Goal: Information Seeking & Learning: Learn about a topic

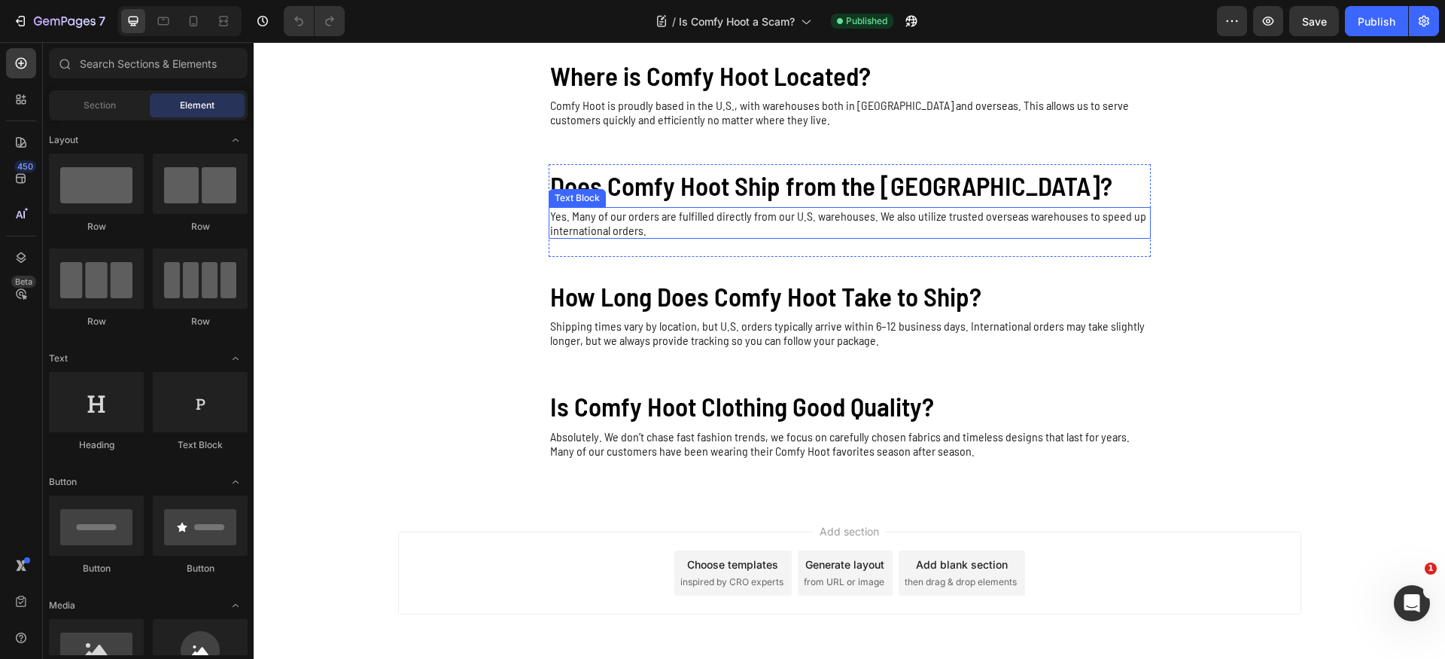
scroll to position [209, 0]
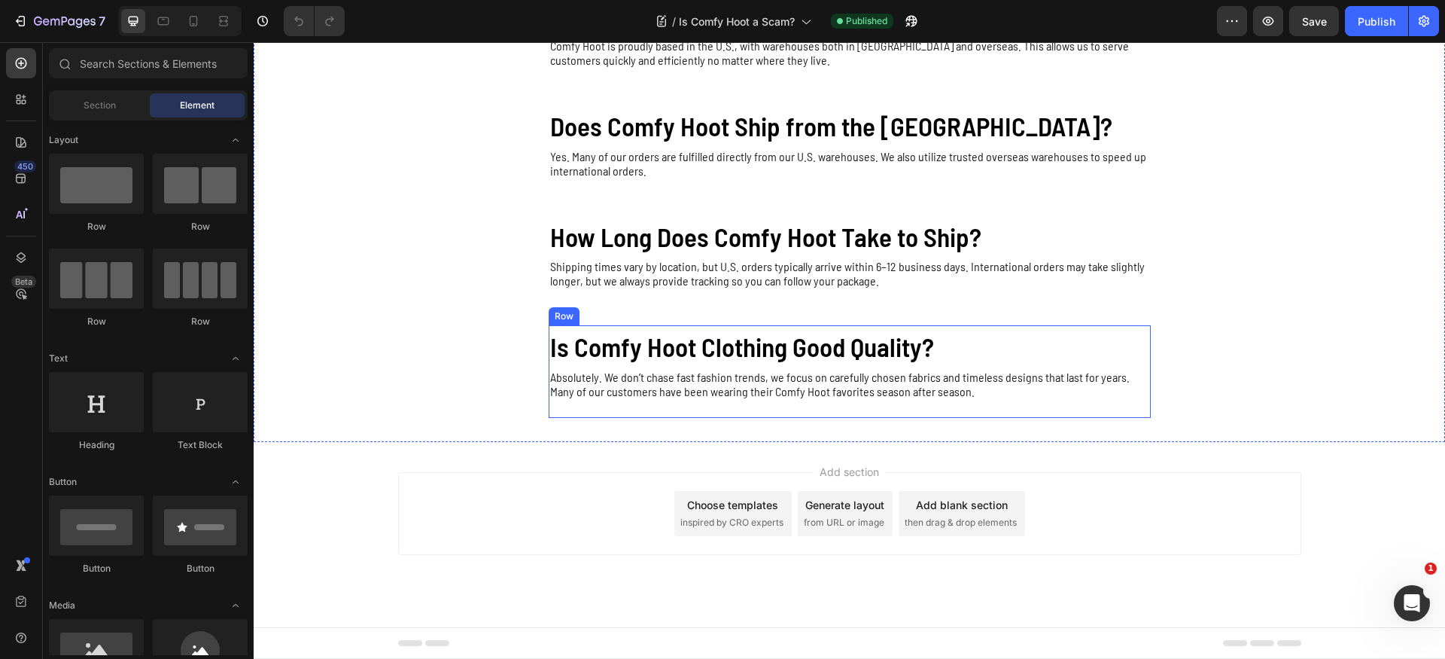
click at [583, 410] on div "Is Comfy Hoot Clothing Good Quality? Heading Absolutely. We don’t chase fast fa…" at bounding box center [850, 371] width 602 height 93
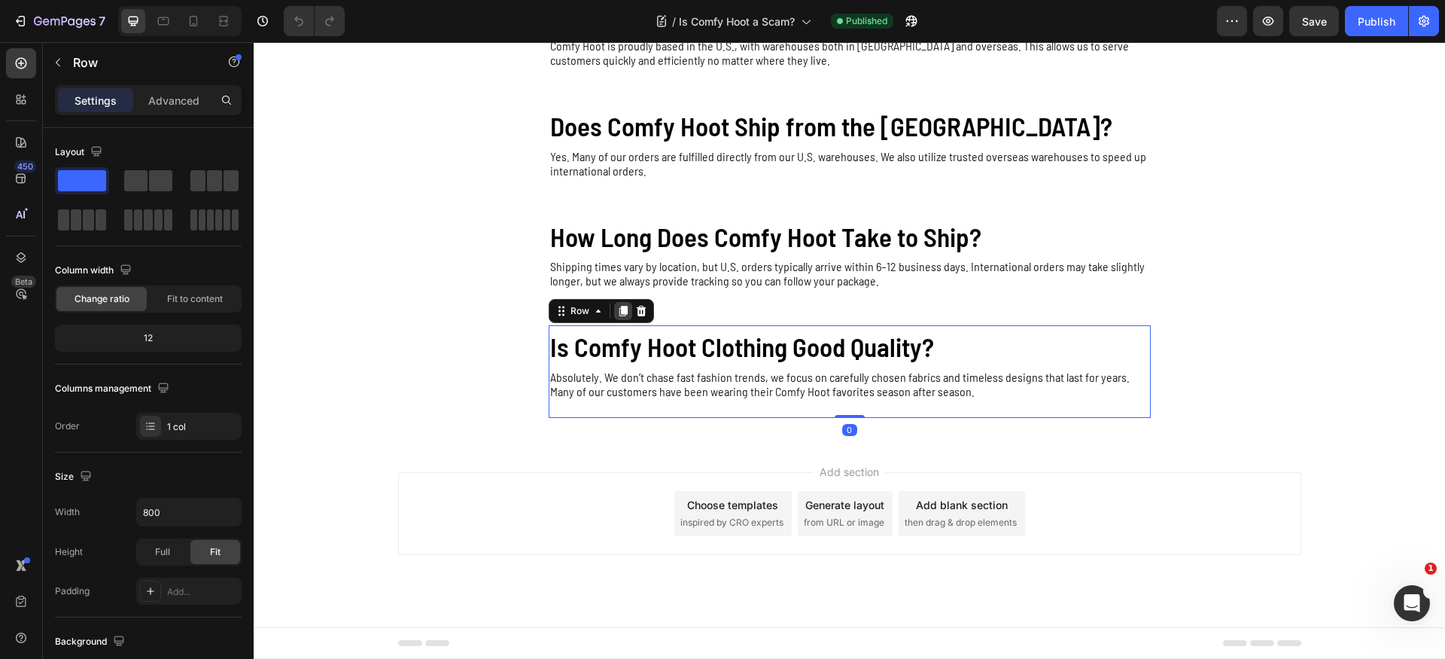
click at [619, 310] on icon at bounding box center [623, 311] width 8 height 11
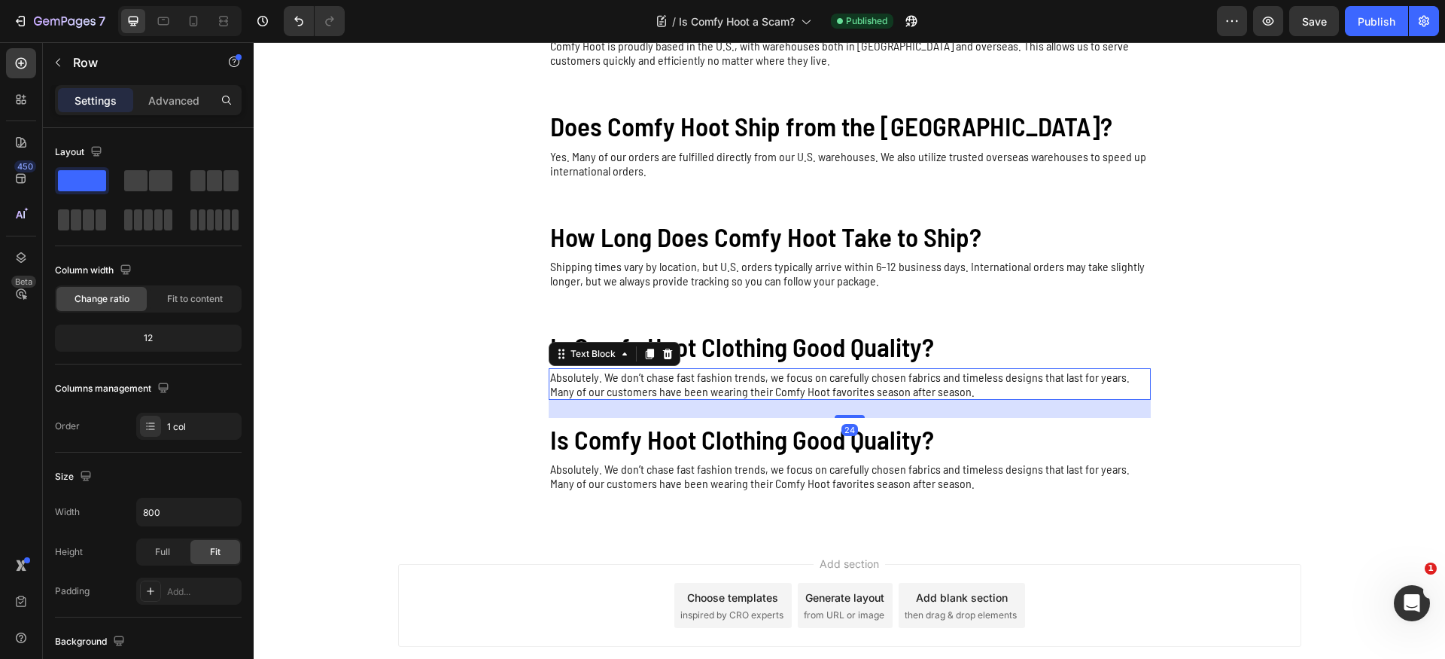
click at [893, 382] on p "Absolutely. We don’t chase fast fashion trends, we focus on carefully chosen fa…" at bounding box center [849, 384] width 599 height 29
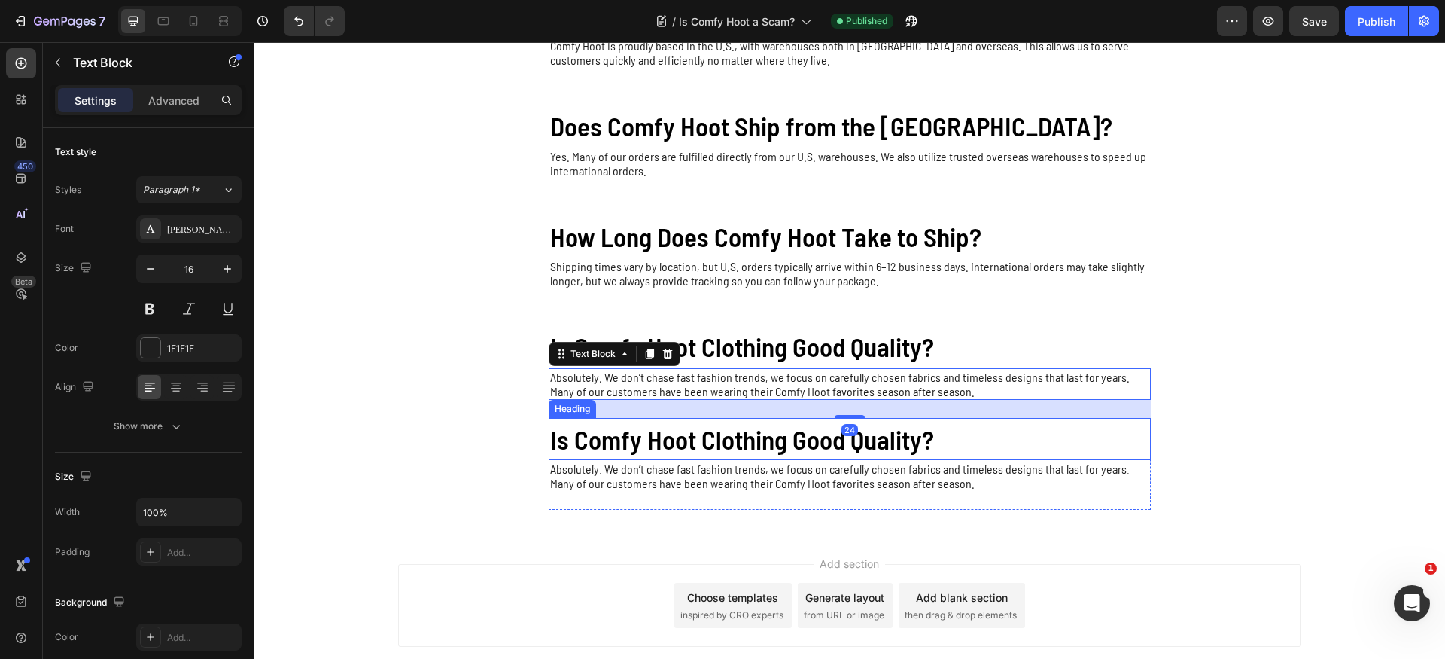
click at [899, 429] on h2 "Is Comfy Hoot Clothing Good Quality?" at bounding box center [850, 439] width 602 height 43
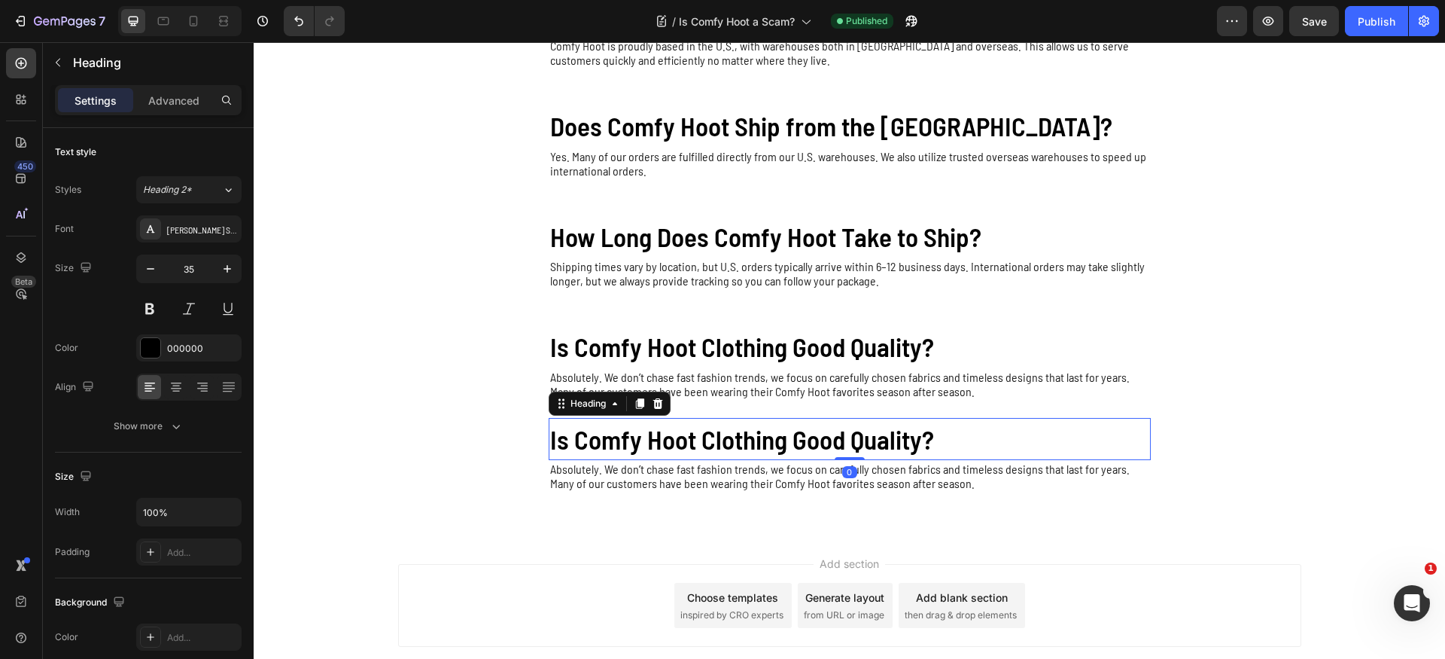
click at [899, 430] on h2 "Is Comfy Hoot Clothing Good Quality?" at bounding box center [850, 439] width 602 height 43
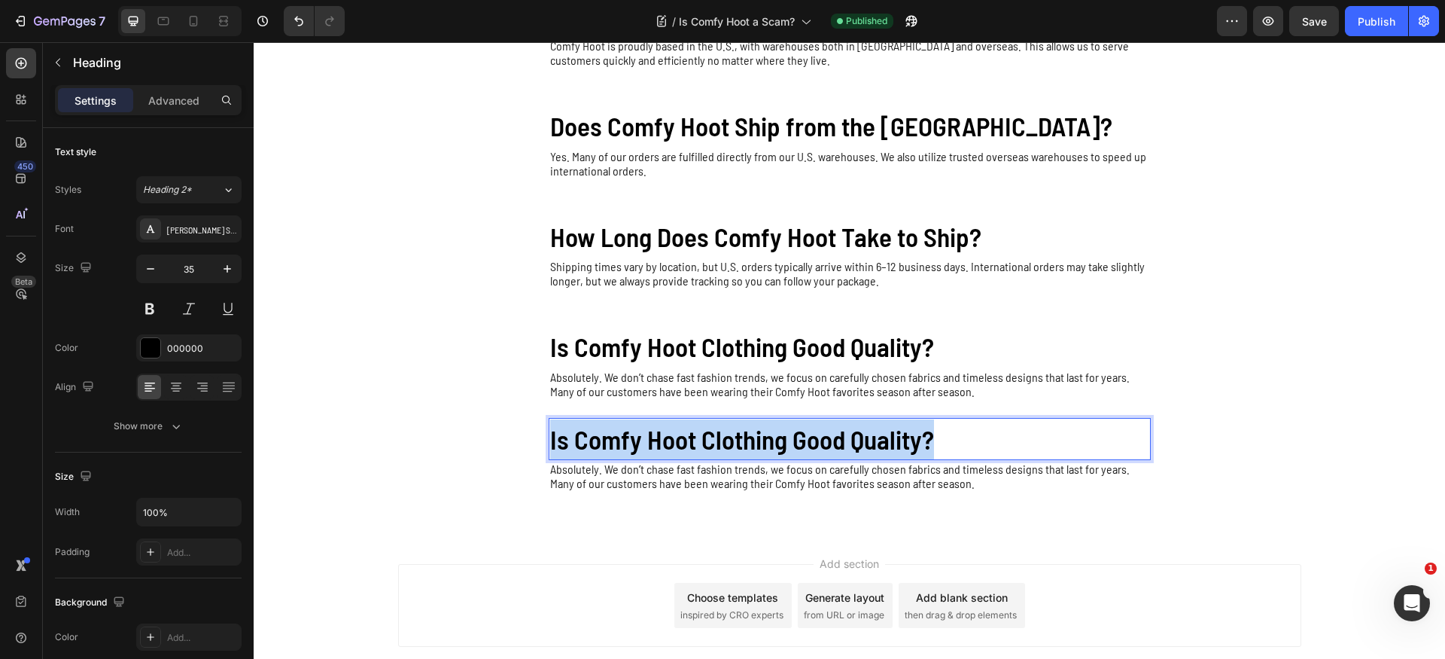
click at [899, 430] on p "Is Comfy Hoot Clothing Good Quality?" at bounding box center [849, 439] width 599 height 40
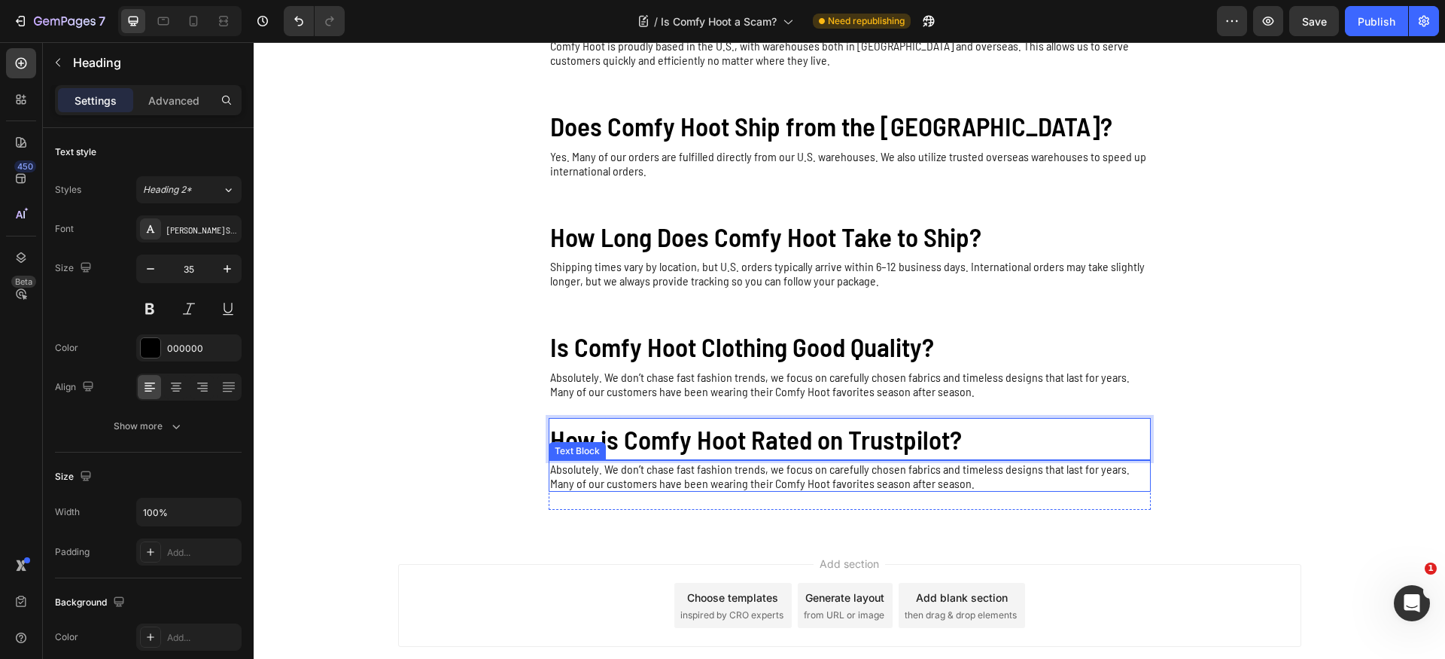
click at [705, 481] on p "Absolutely. We don’t chase fast fashion trends, we focus on carefully chosen fa…" at bounding box center [849, 476] width 599 height 29
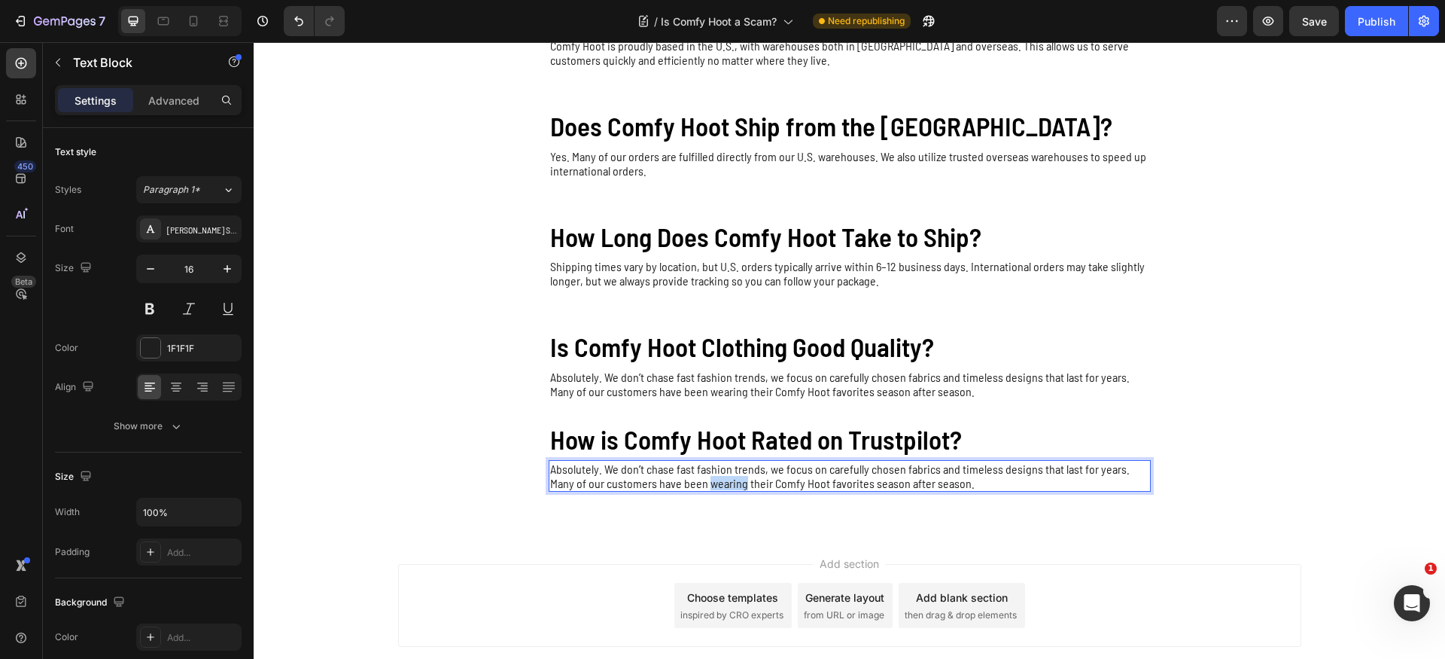
click at [705, 481] on p "Absolutely. We don’t chase fast fashion trends, we focus on carefully chosen fa…" at bounding box center [849, 476] width 599 height 29
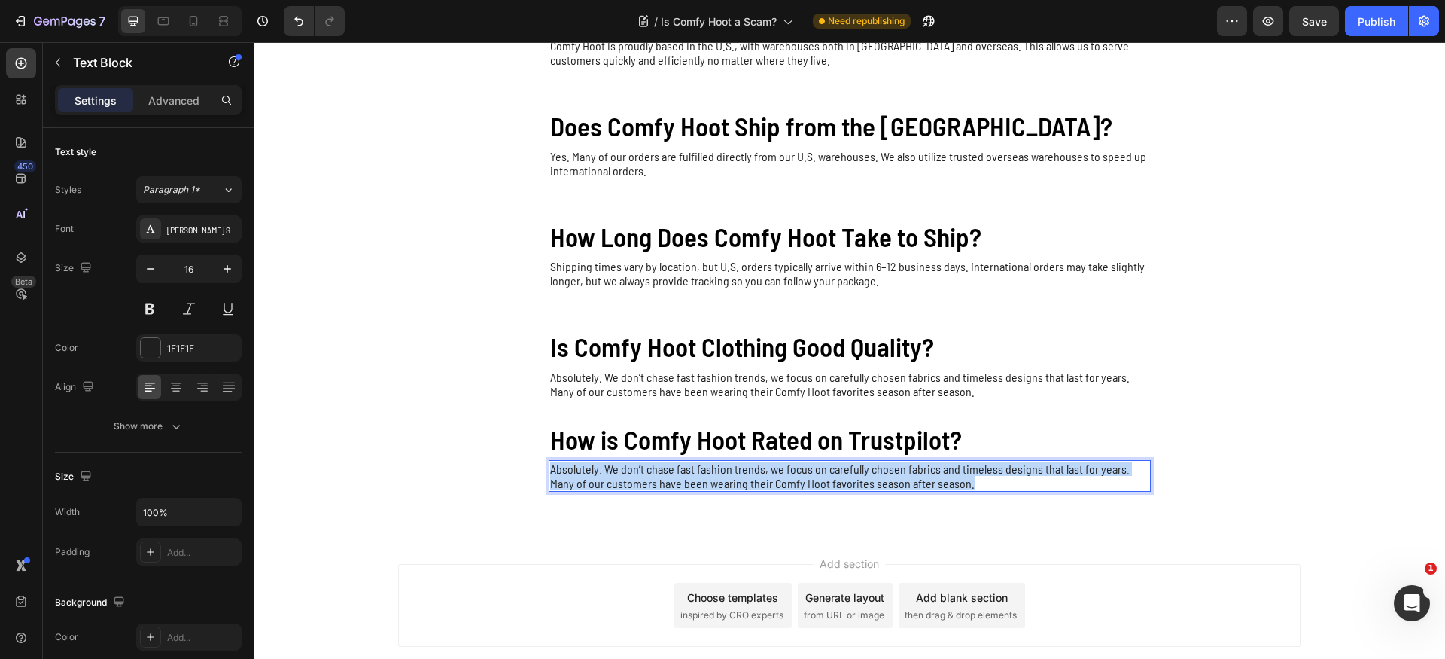
click at [705, 481] on p "Absolutely. We don’t chase fast fashion trends, we focus on carefully chosen fa…" at bounding box center [849, 476] width 599 height 29
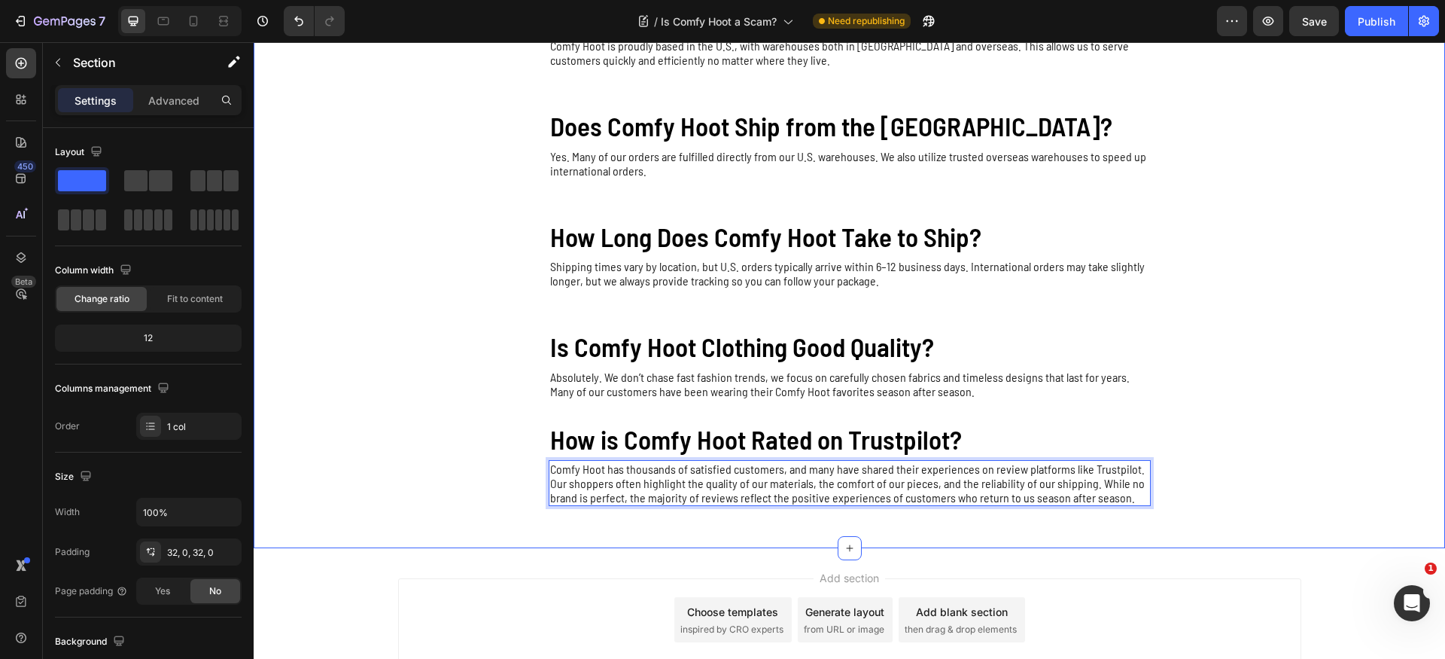
click at [446, 440] on div "Is Comfy Hoot a Scam? Heading No. Comfy Hoot is a U.S.-based brand that has pro…" at bounding box center [850, 206] width 1192 height 636
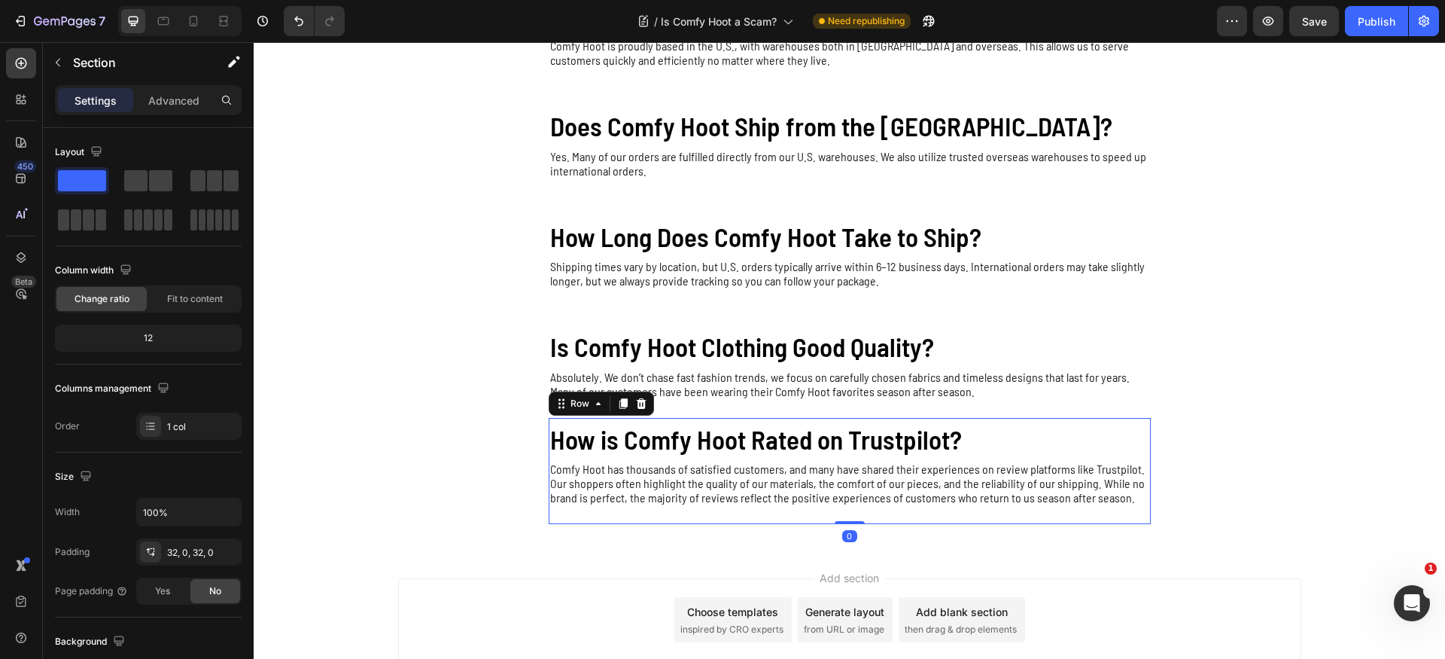
click at [1134, 513] on div "How is Comfy Hoot Rated on Trustpilot? Heading Comfy Hoot has thousands of sati…" at bounding box center [850, 471] width 602 height 107
click at [615, 409] on div at bounding box center [623, 403] width 18 height 18
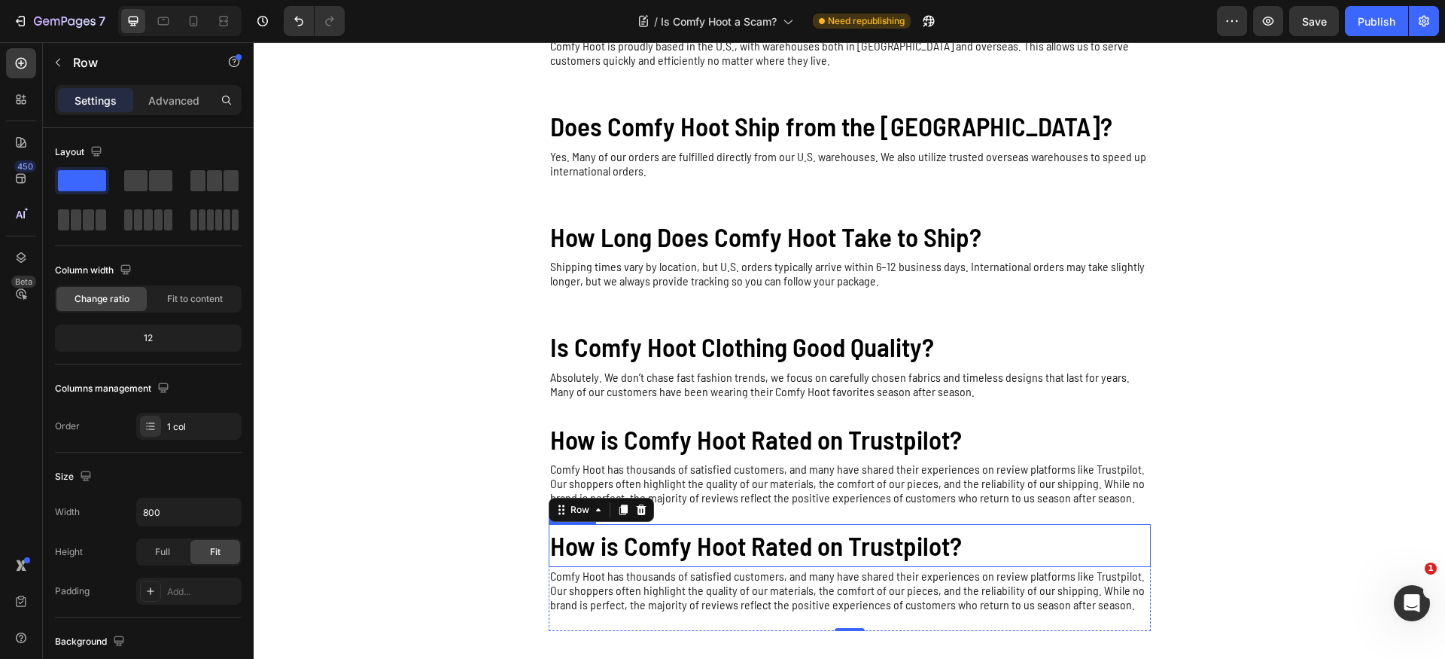
click at [708, 547] on h2 "How is Comfy Hoot Rated on Trustpilot?" at bounding box center [850, 545] width 602 height 43
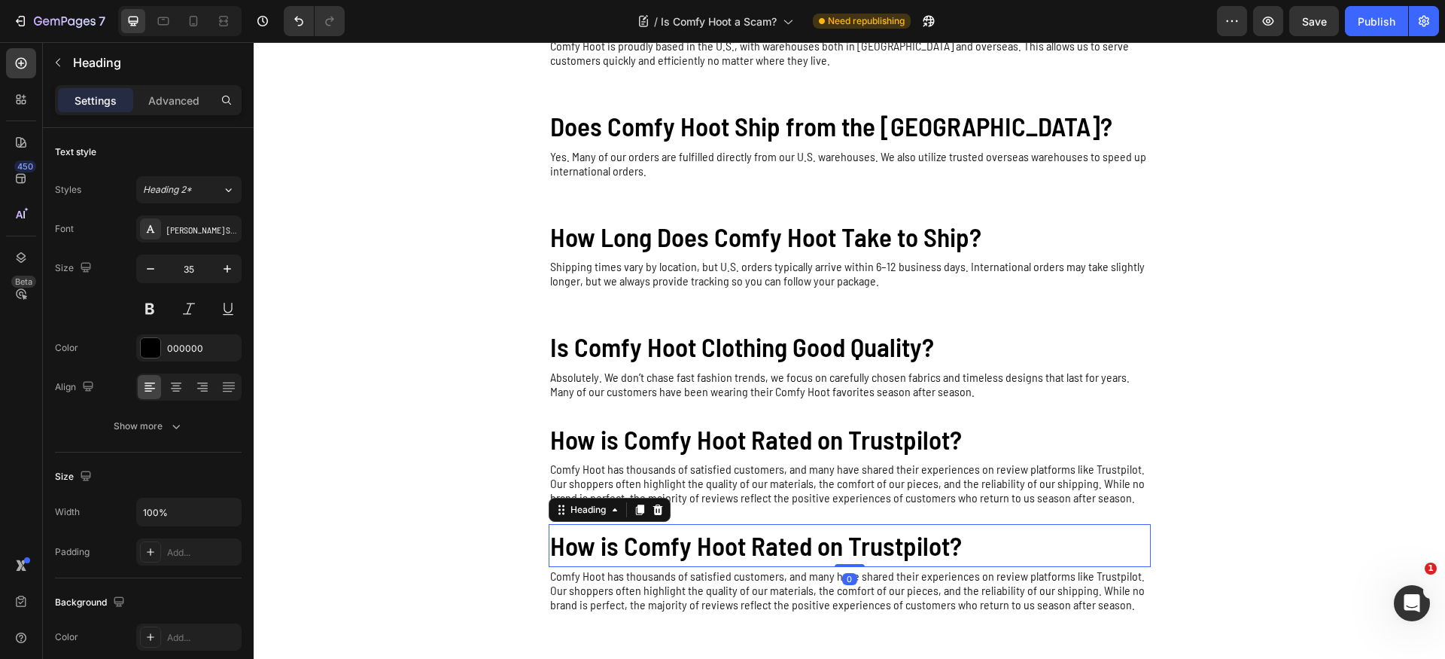
click at [708, 547] on h2 "How is Comfy Hoot Rated on Trustpilot?" at bounding box center [850, 545] width 602 height 43
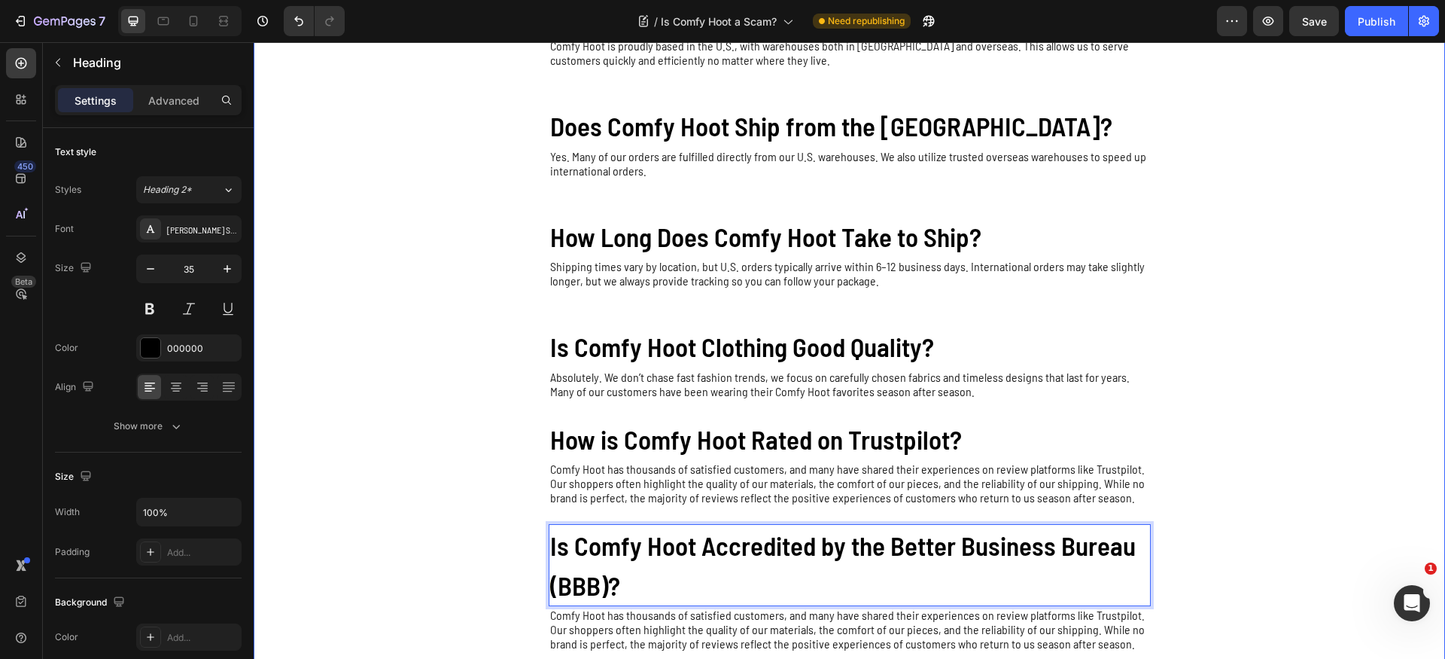
click at [388, 476] on div "Is Comfy Hoot a Scam? Heading No. Comfy Hoot is a U.S.-based brand that has pro…" at bounding box center [850, 279] width 1192 height 782
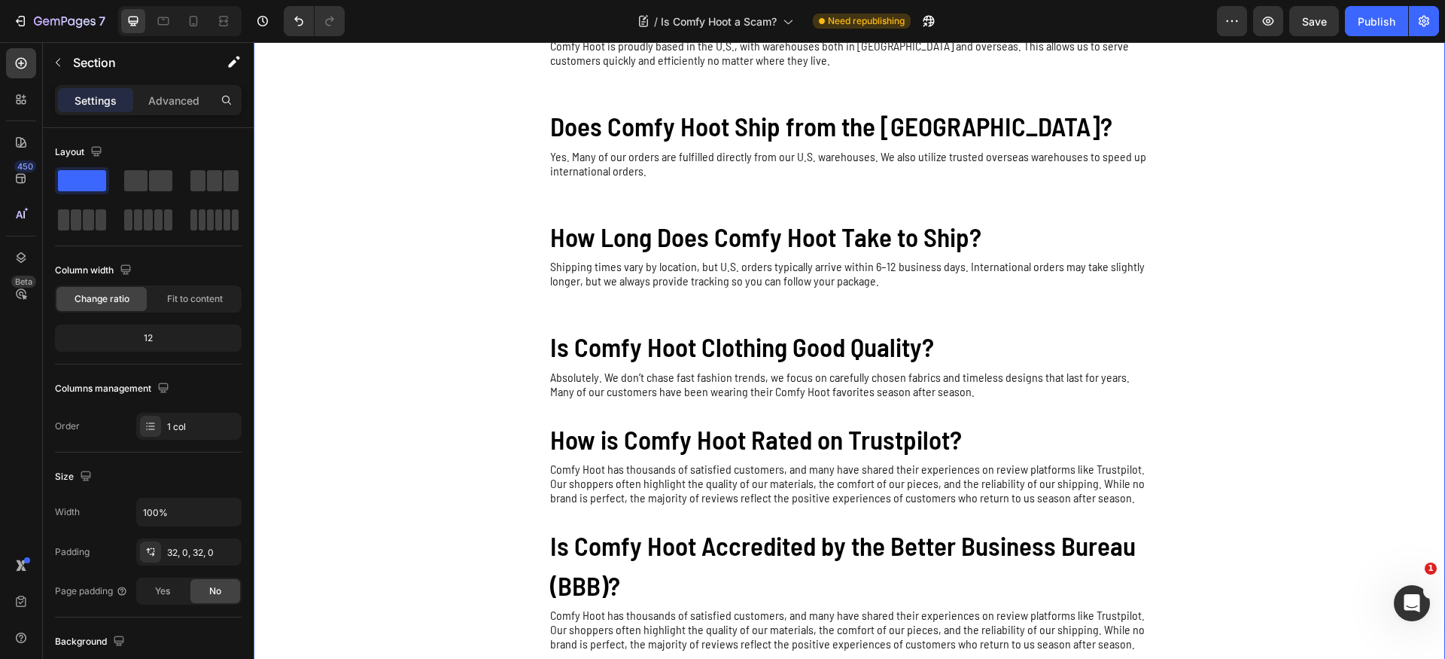
scroll to position [251, 0]
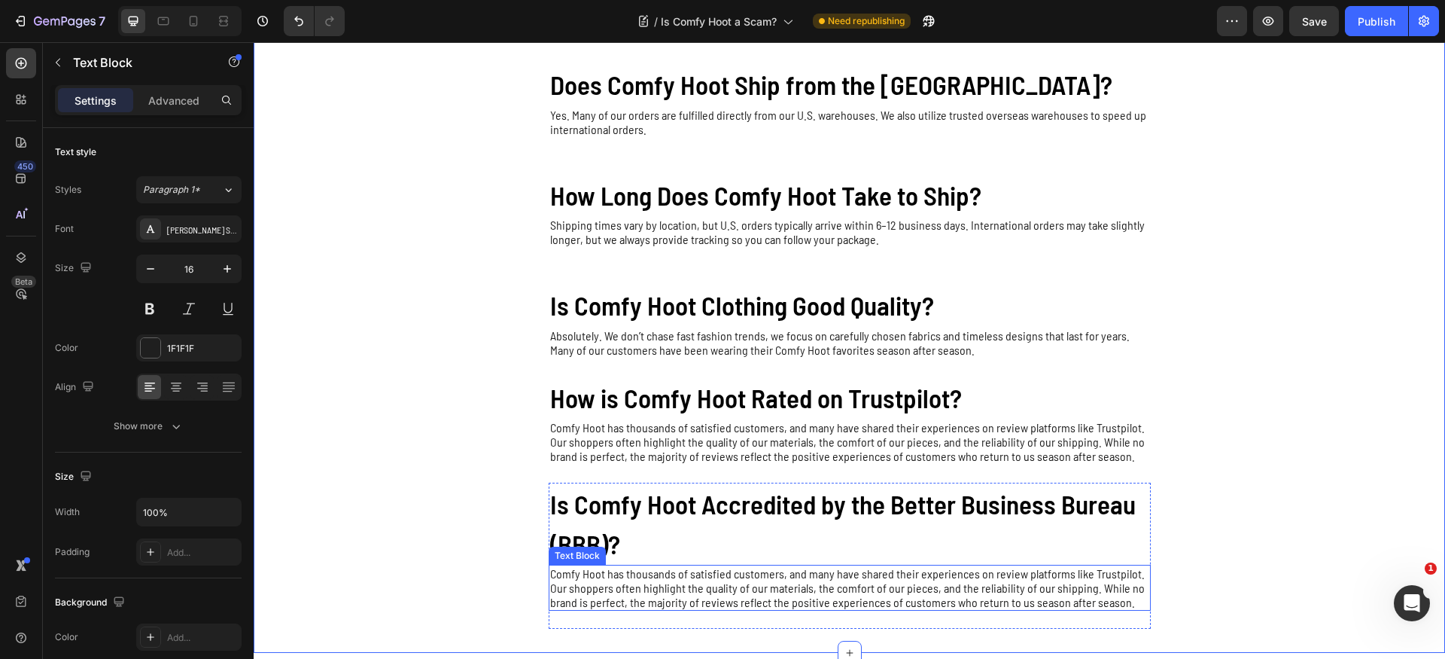
click at [648, 583] on p "Comfy Hoot has thousands of satisfied customers, and many have shared their exp…" at bounding box center [849, 587] width 599 height 43
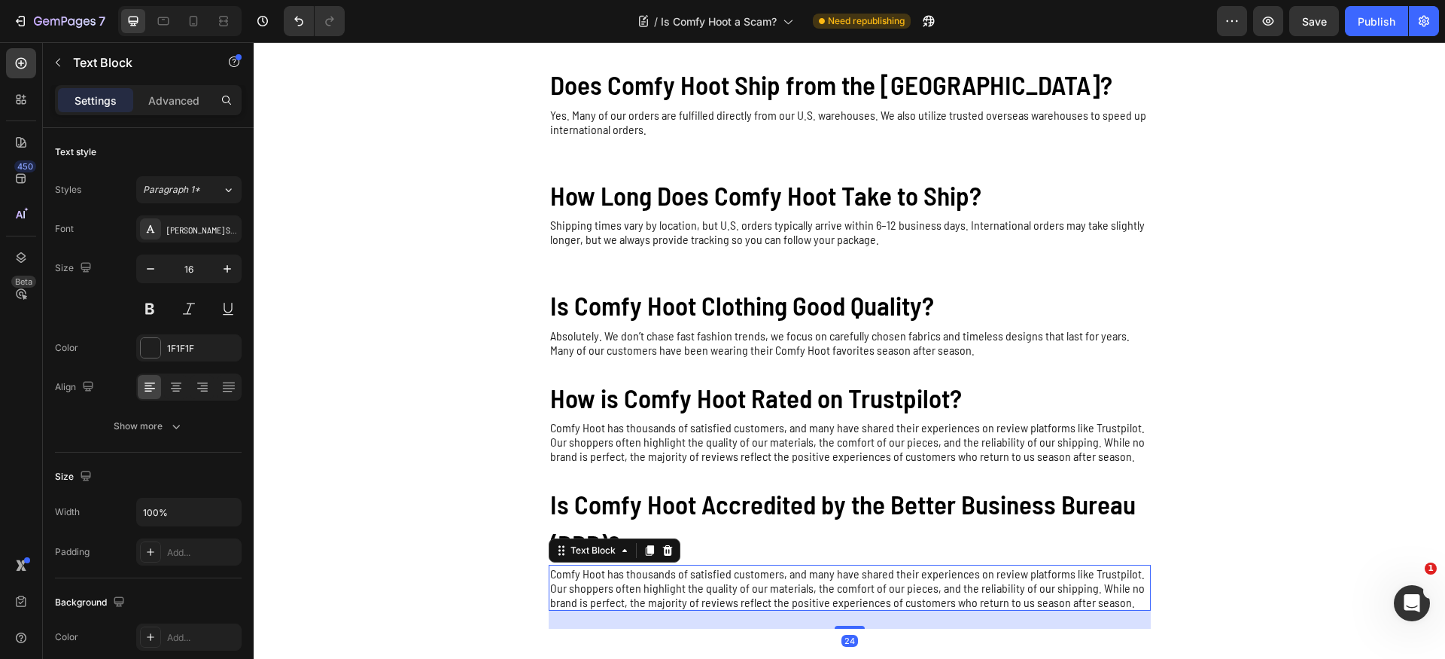
click at [648, 583] on p "Comfy Hoot has thousands of satisfied customers, and many have shared their exp…" at bounding box center [849, 587] width 599 height 43
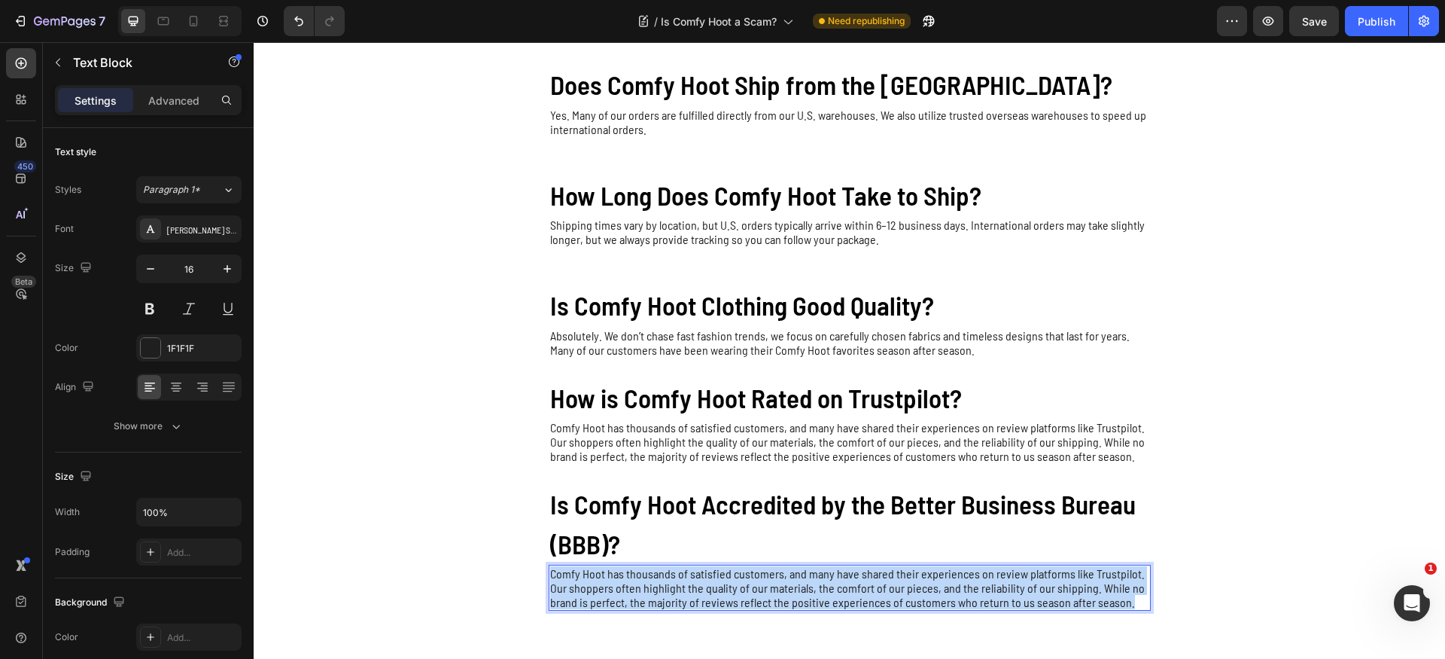
click at [648, 583] on p "Comfy Hoot has thousands of satisfied customers, and many have shared their exp…" at bounding box center [849, 587] width 599 height 43
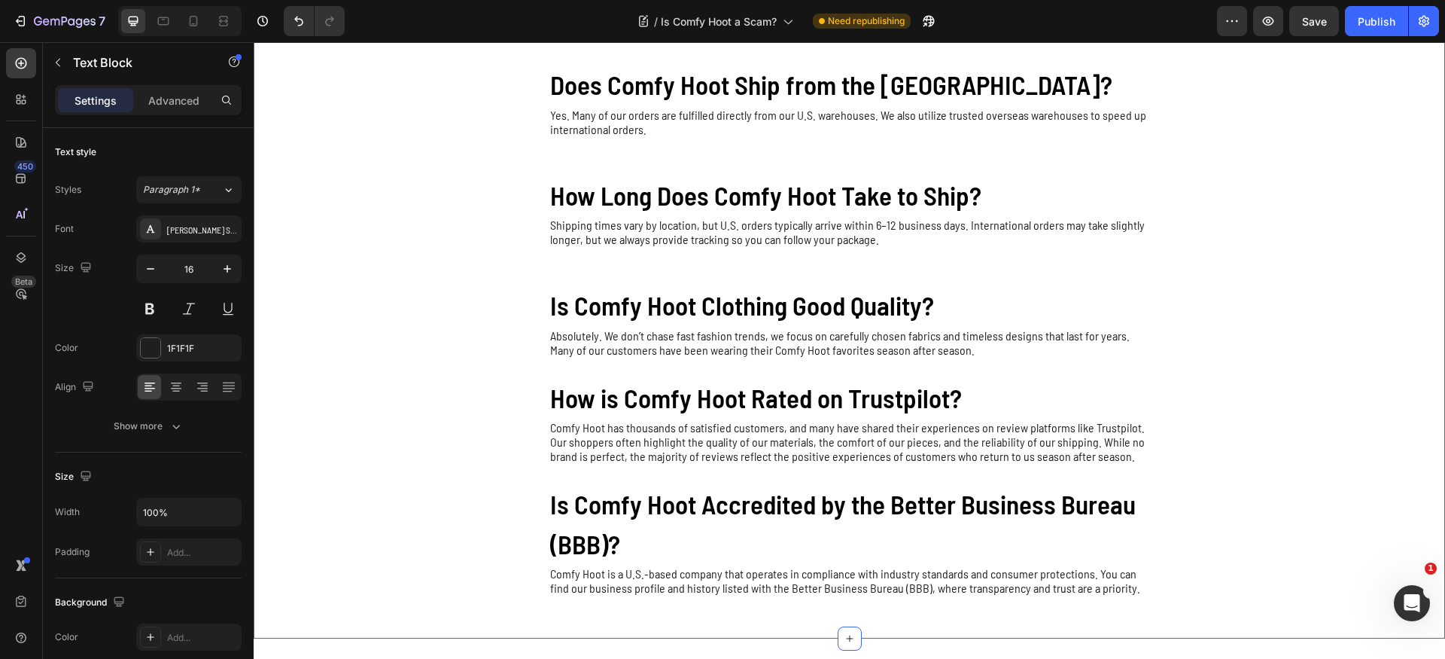
click at [442, 538] on div "Is Comfy Hoot a Scam? Heading No. Comfy Hoot is a U.S.-based brand that has pro…" at bounding box center [850, 230] width 1192 height 768
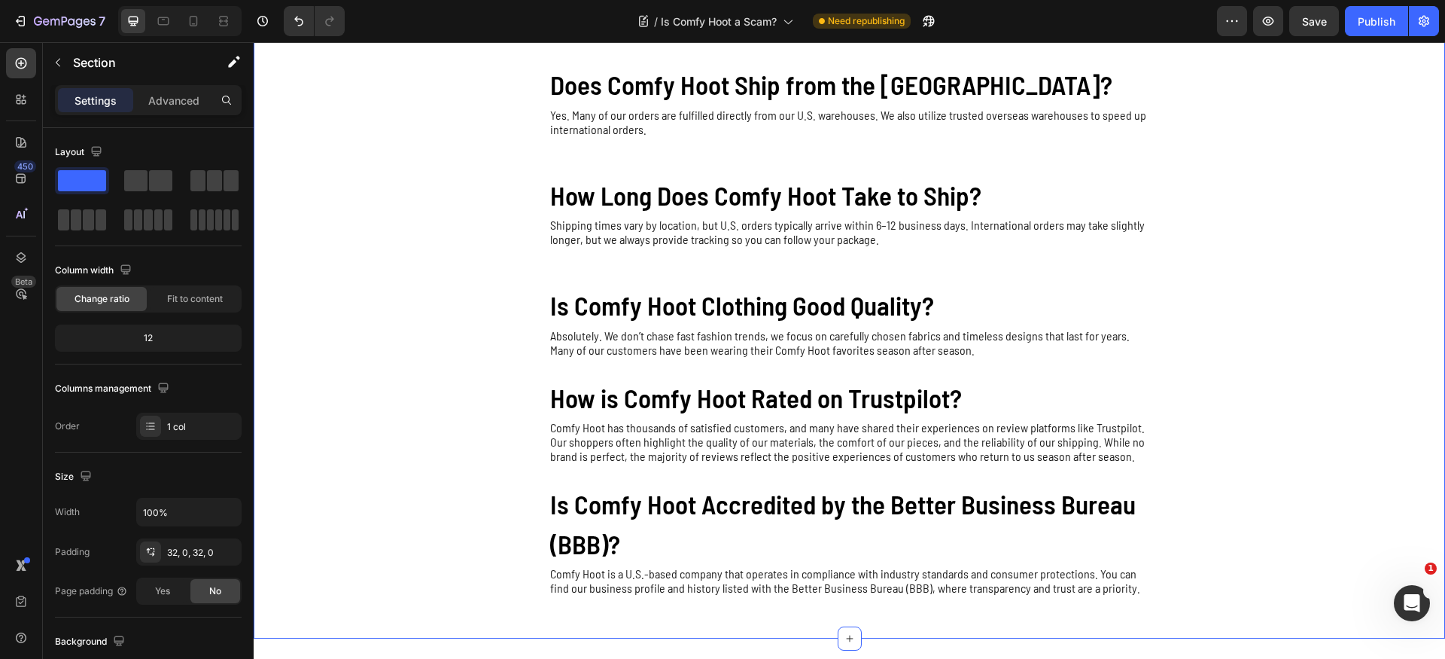
scroll to position [295, 0]
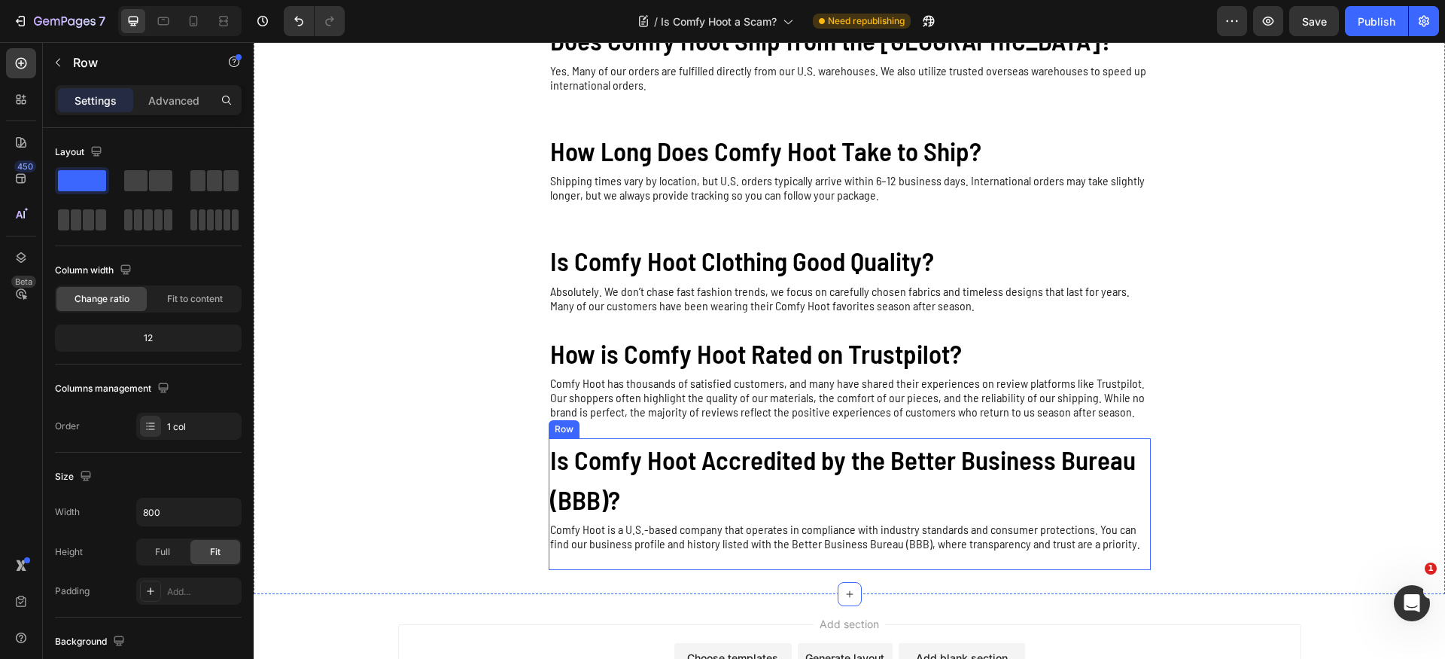
click at [639, 565] on div "Is Comfy Hoot Accredited by the Better Business Bureau (BBB)? Heading Comfy Hoo…" at bounding box center [850, 504] width 602 height 132
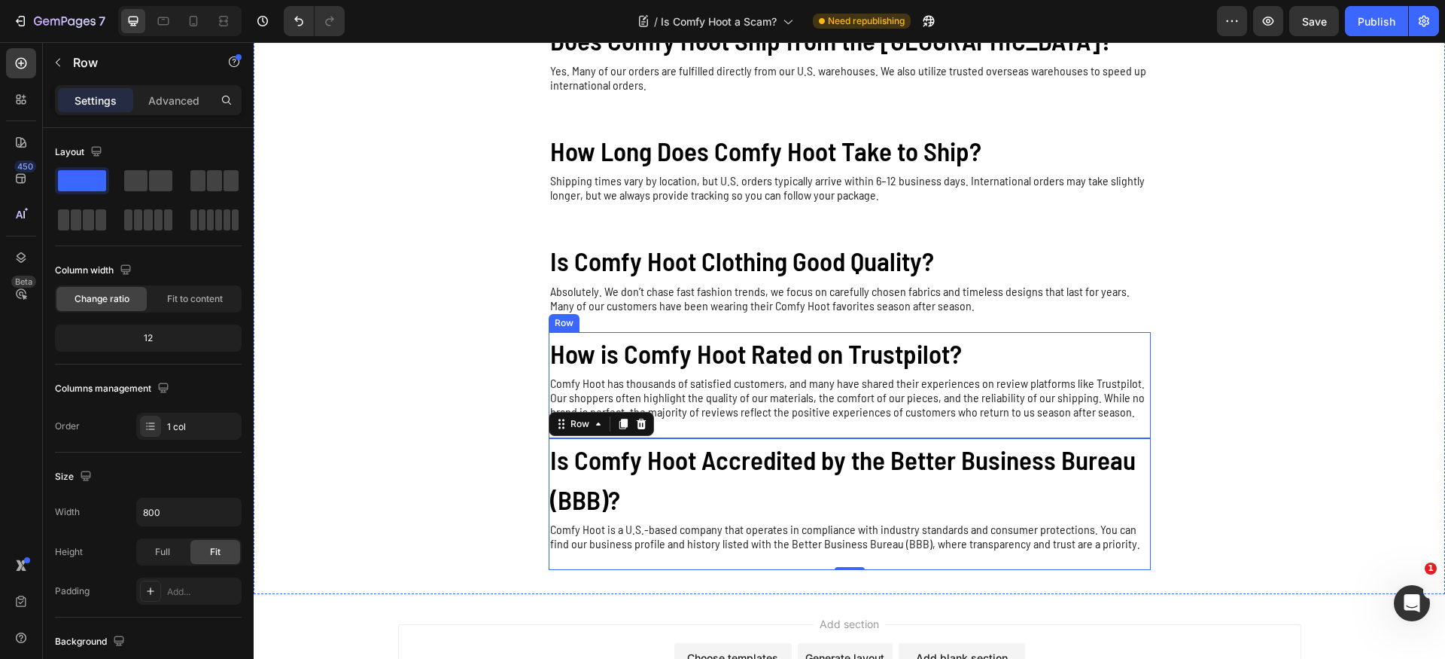
click at [749, 425] on div "How is Comfy Hoot Rated on Trustpilot? Heading Comfy Hoot has thousands of sati…" at bounding box center [850, 385] width 602 height 107
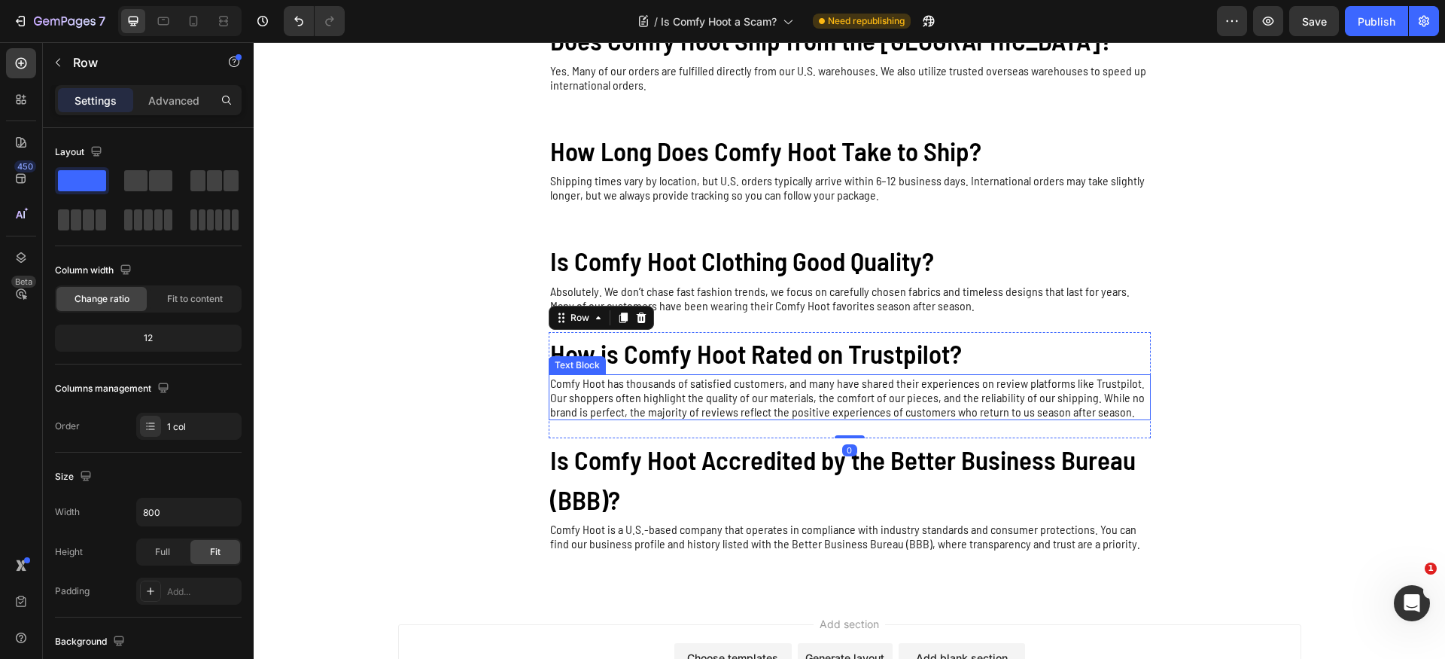
click at [755, 417] on p "Comfy Hoot has thousands of satisfied customers, and many have shared their exp…" at bounding box center [849, 397] width 599 height 43
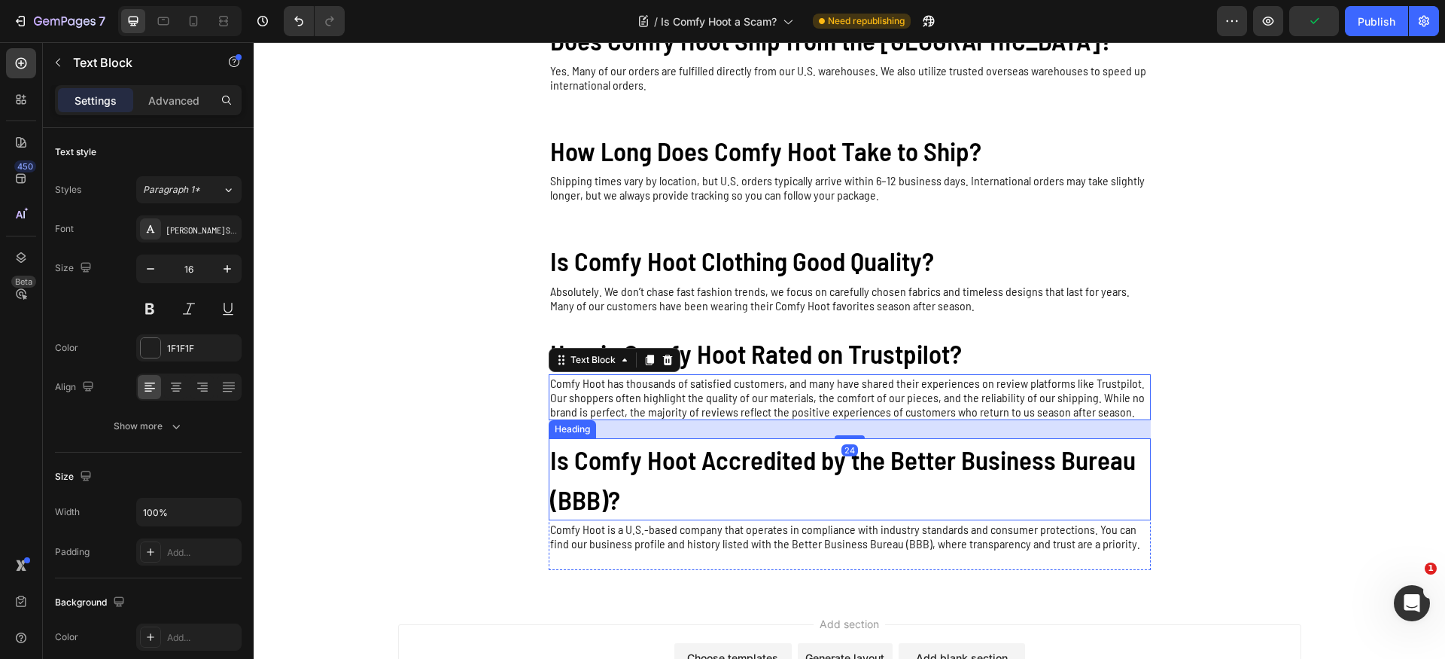
drag, startPoint x: 695, startPoint y: 501, endPoint x: 687, endPoint y: 484, distance: 18.5
click at [695, 500] on p "Is Comfy Hoot Accredited by the Better Business Bureau (BBB)?" at bounding box center [849, 479] width 599 height 79
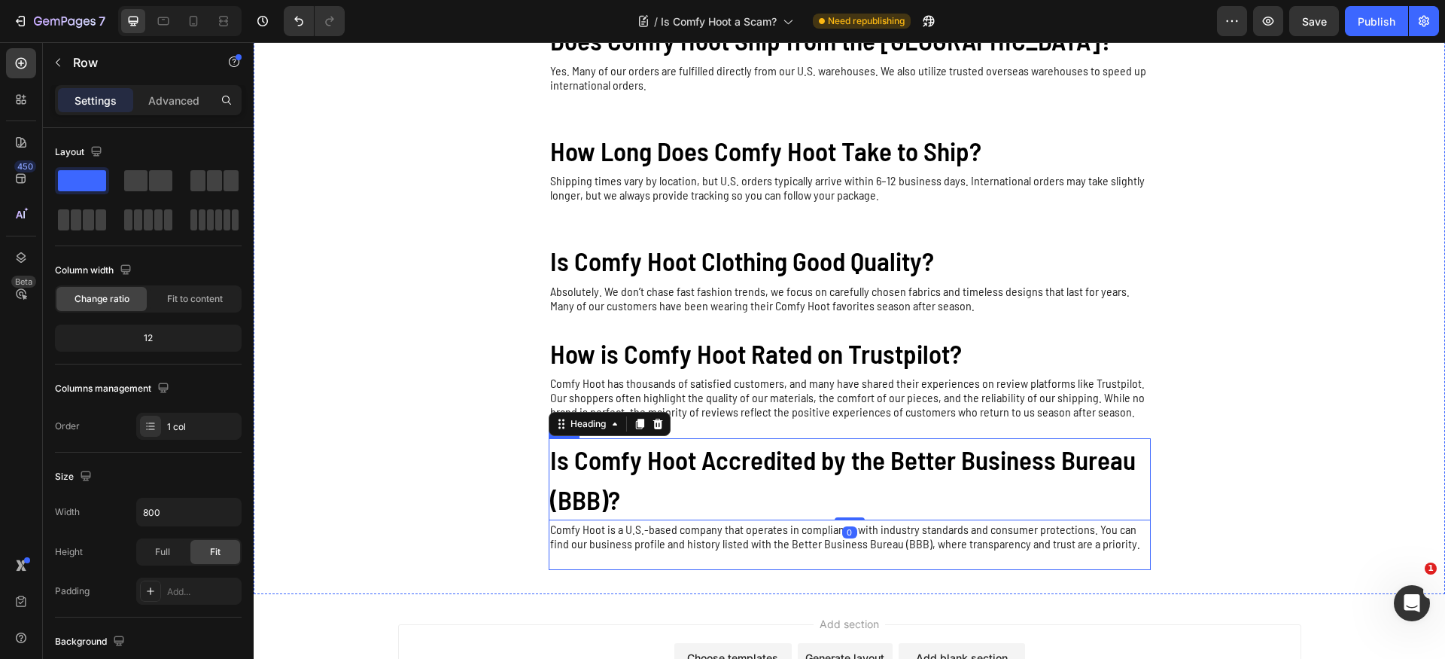
click at [642, 565] on div "Is Comfy Hoot Accredited by the Better Business Bureau (BBB)? Heading 0 Comfy H…" at bounding box center [850, 504] width 602 height 132
click at [644, 563] on div "Is Comfy Hoot Accredited by the Better Business Bureau (BBB)? Heading Comfy Hoo…" at bounding box center [850, 504] width 602 height 132
click at [619, 422] on icon at bounding box center [623, 424] width 8 height 11
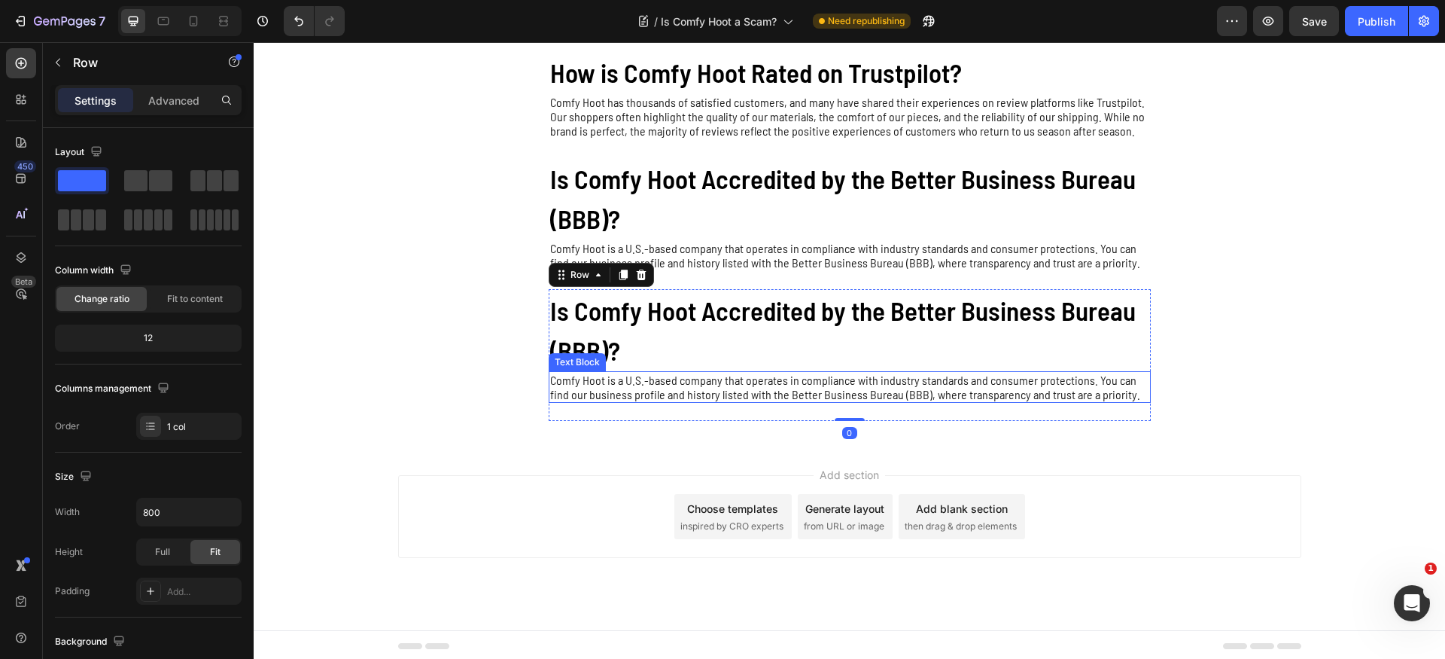
scroll to position [579, 0]
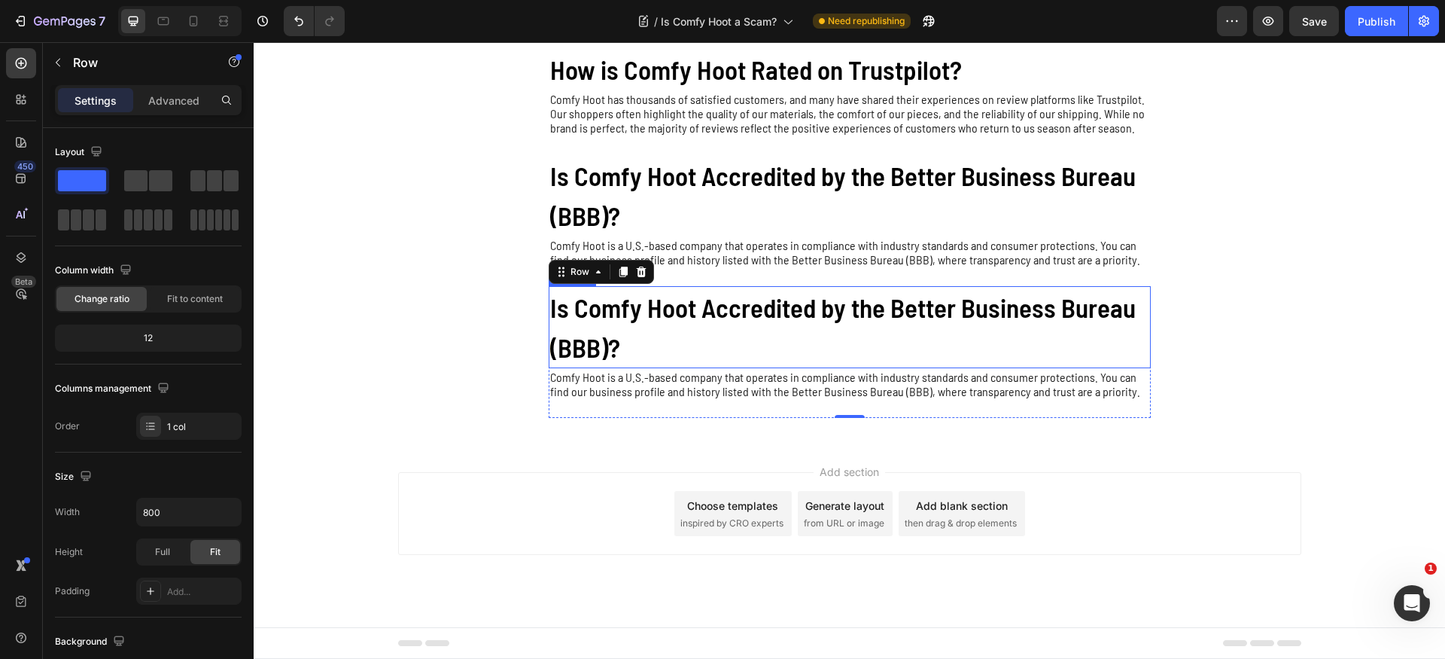
click at [629, 309] on h2 "Is Comfy Hoot Accredited by the Better Business Bureau (BBB)?" at bounding box center [850, 327] width 602 height 82
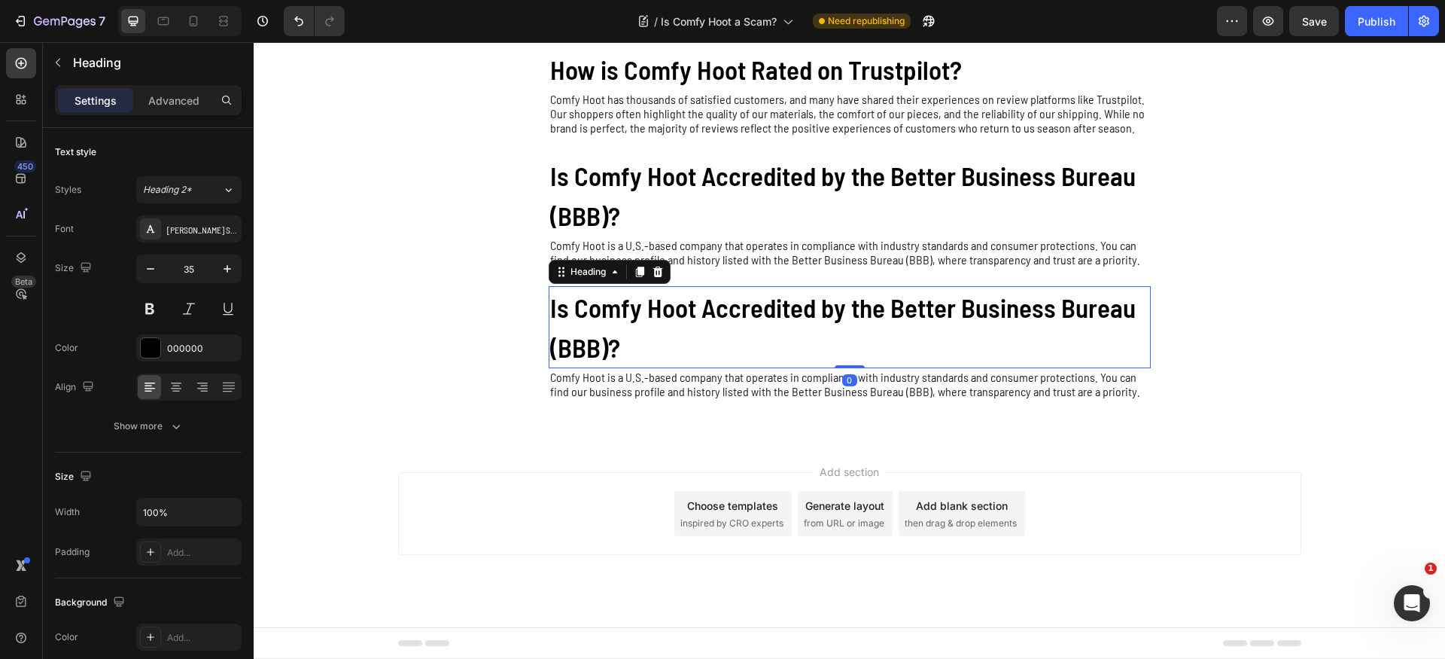
click at [629, 309] on h2 "Is Comfy Hoot Accredited by the Better Business Bureau (BBB)?" at bounding box center [850, 327] width 602 height 82
click at [629, 309] on p "Is Comfy Hoot Accredited by the Better Business Bureau (BBB)?" at bounding box center [849, 327] width 599 height 79
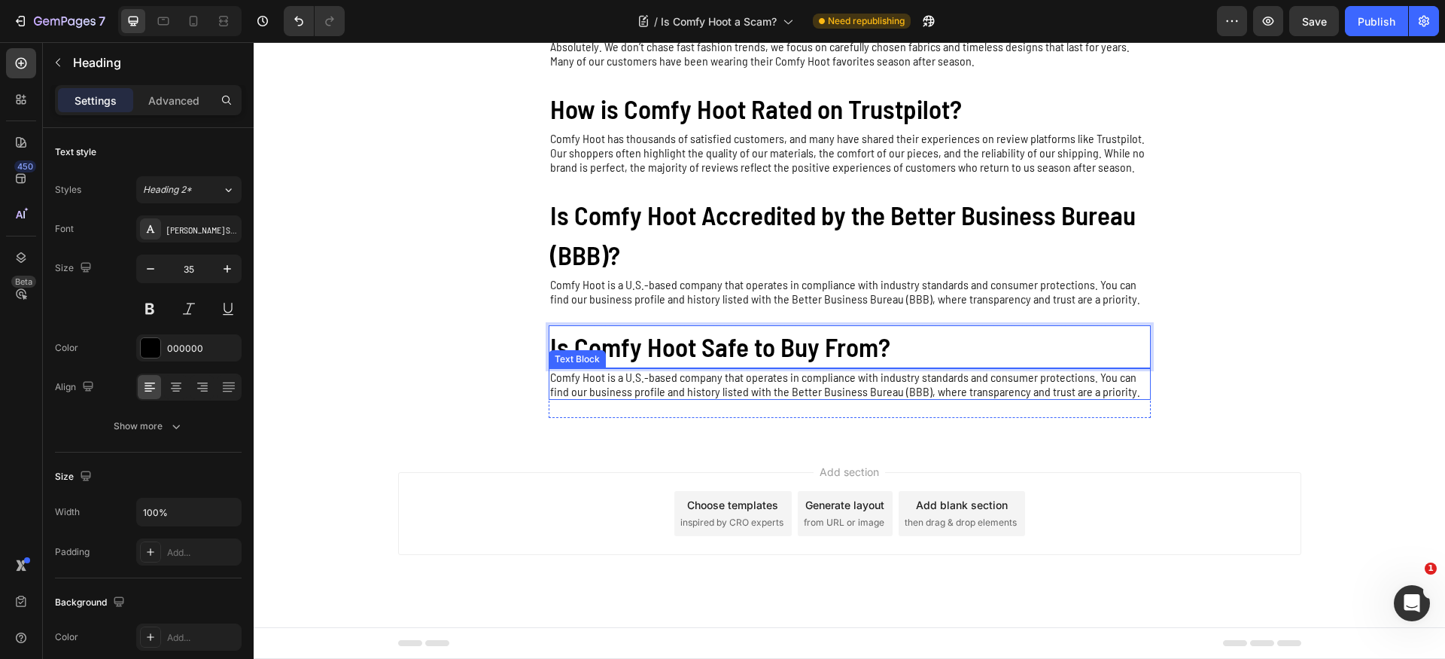
click at [668, 384] on p "Comfy Hoot is a U.S.-based company that operates in compliance with industry st…" at bounding box center [849, 384] width 599 height 29
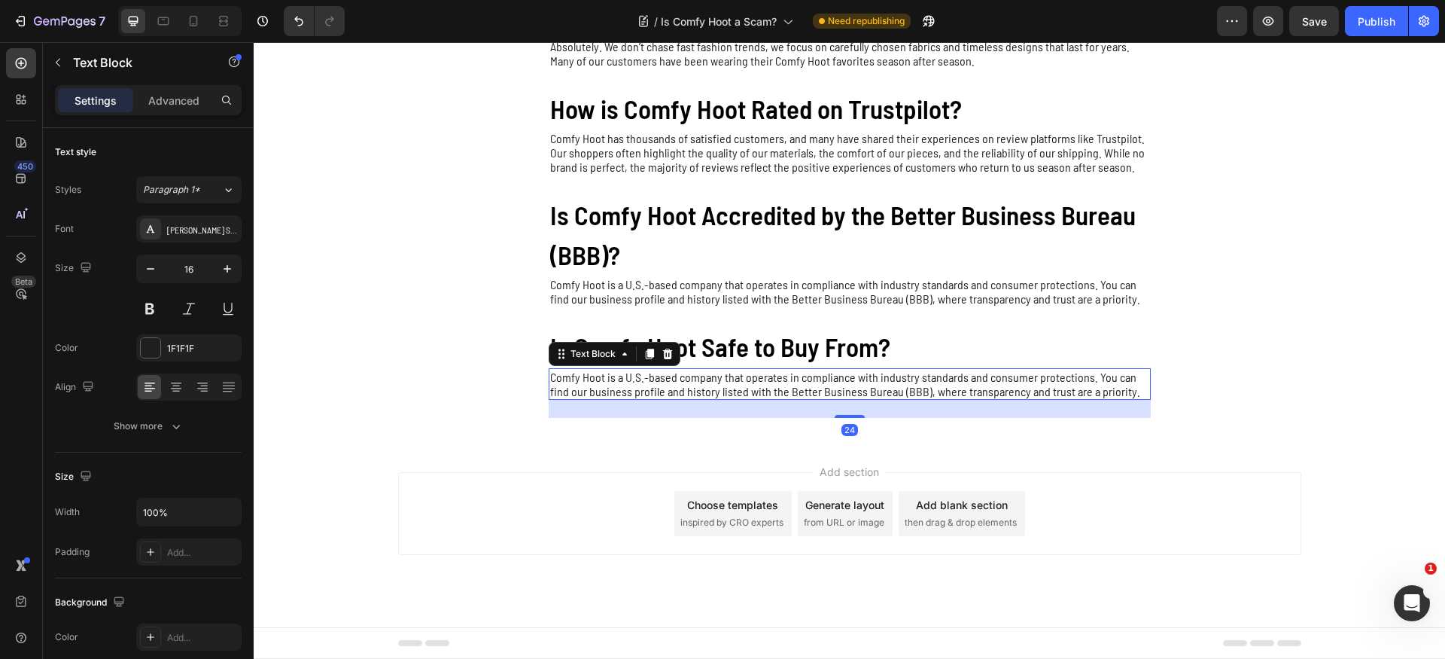
click at [668, 384] on p "Comfy Hoot is a U.S.-based company that operates in compliance with industry st…" at bounding box center [849, 384] width 599 height 29
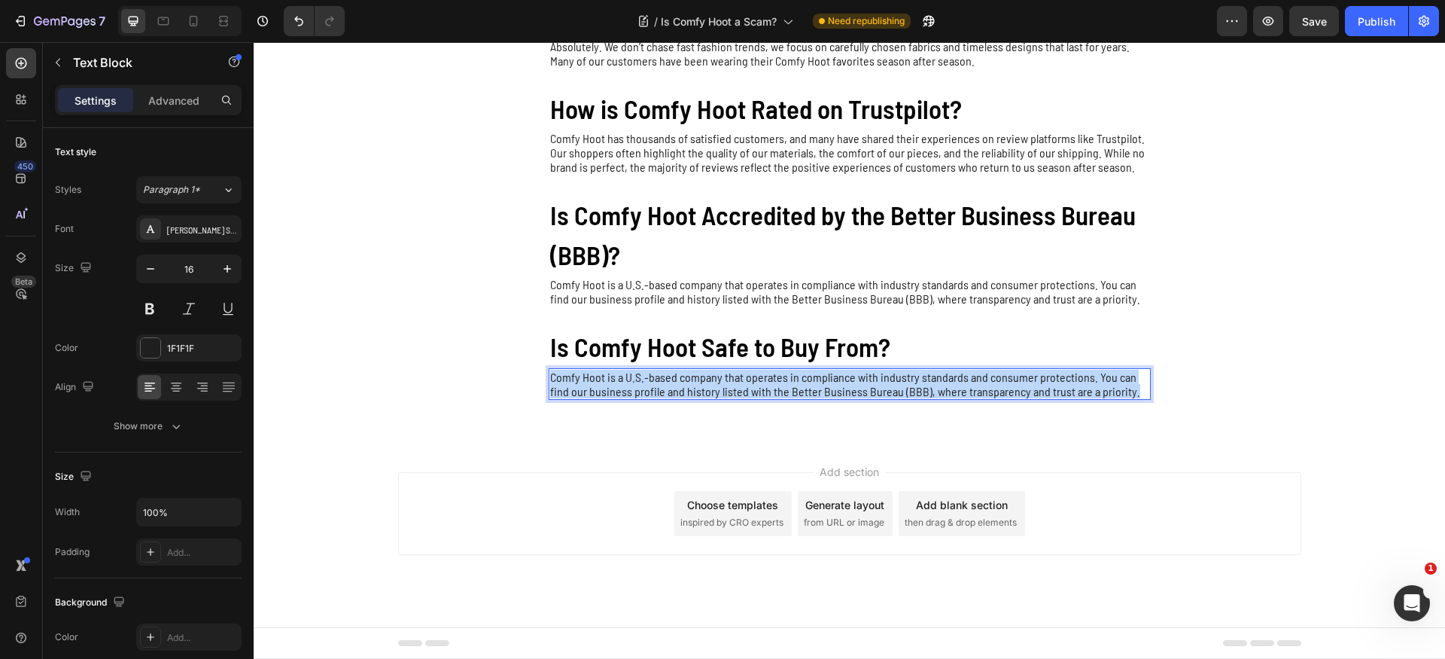
click at [668, 384] on p "Comfy Hoot is a U.S.-based company that operates in compliance with industry st…" at bounding box center [849, 384] width 599 height 29
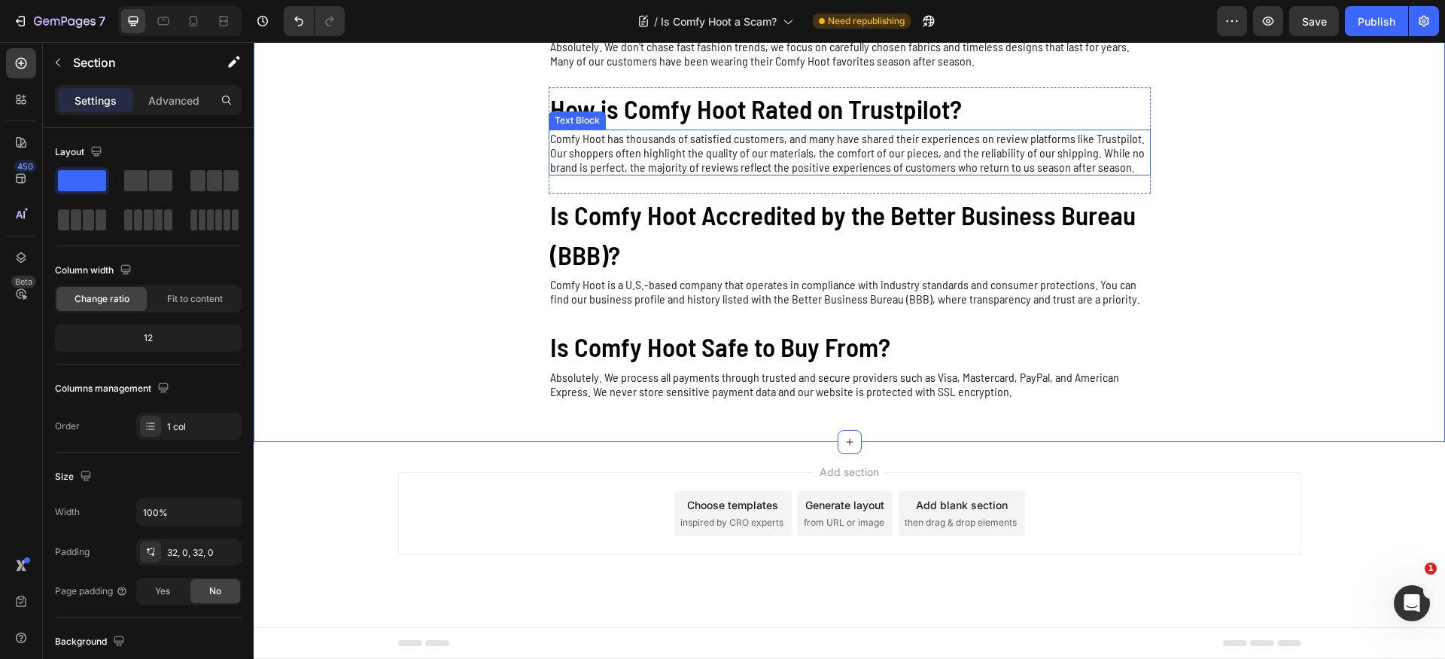
click at [636, 140] on p "Comfy Hoot has thousands of satisfied customers, and many have shared their exp…" at bounding box center [849, 152] width 599 height 43
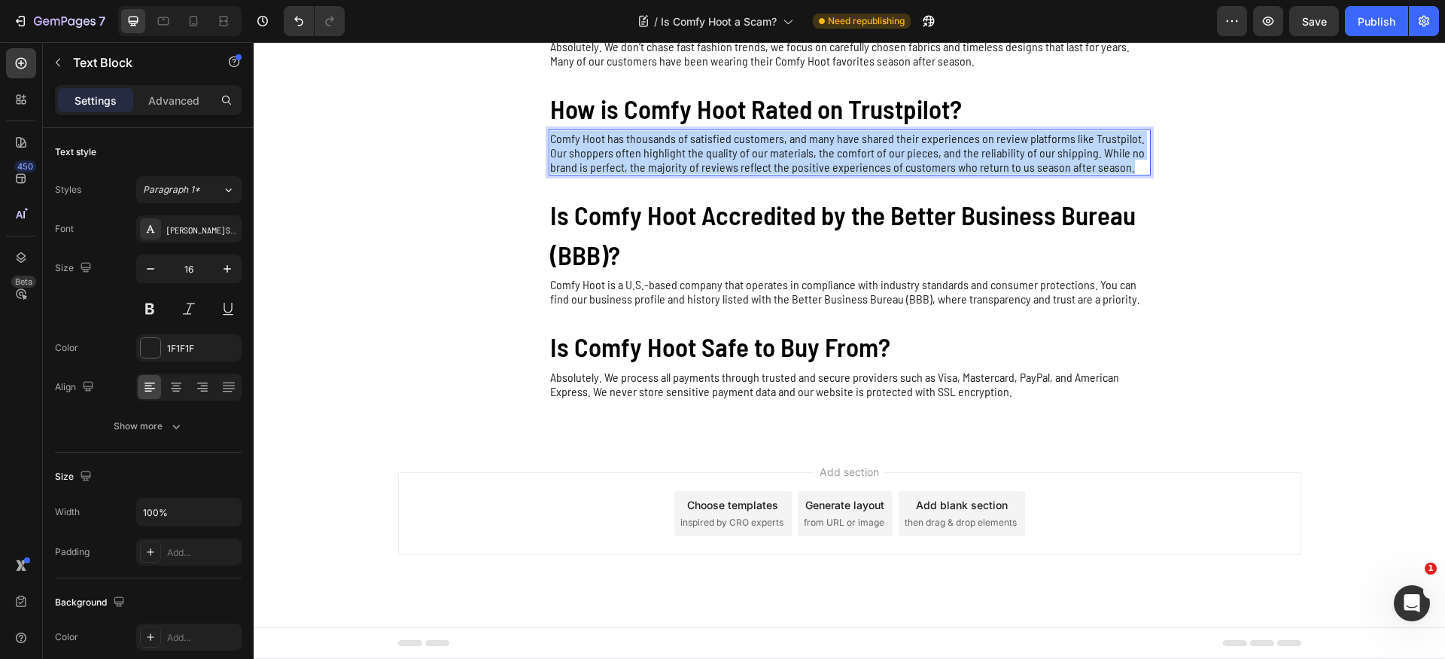
click at [636, 140] on p "Comfy Hoot has thousands of satisfied customers, and many have shared their exp…" at bounding box center [849, 152] width 599 height 43
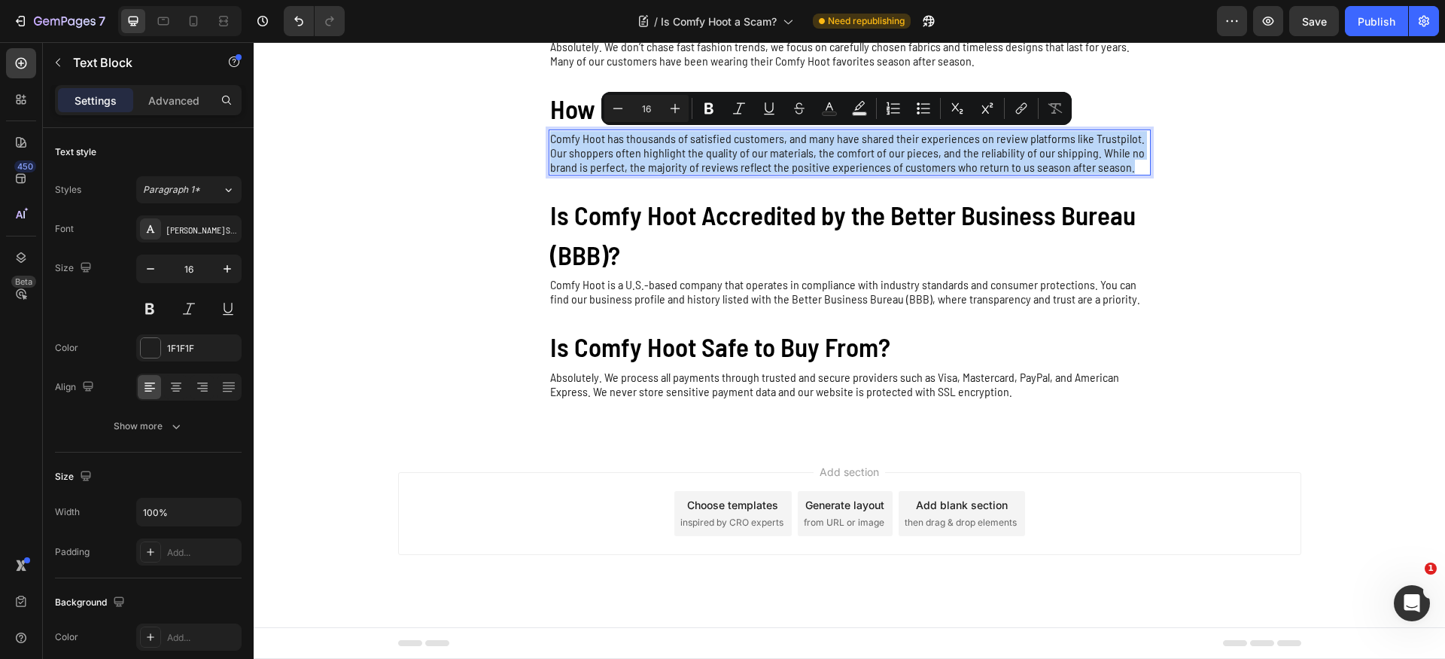
click at [636, 140] on p "Comfy Hoot has thousands of satisfied customers, and many have shared their exp…" at bounding box center [849, 152] width 599 height 43
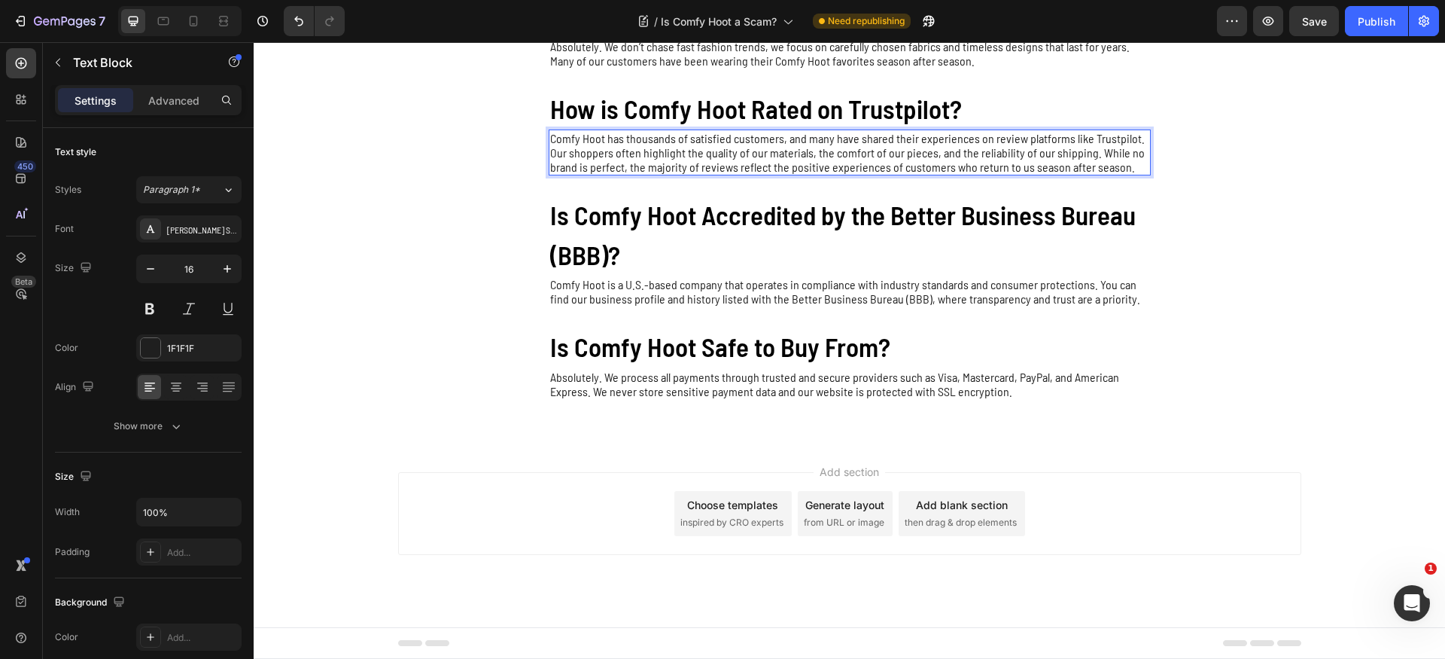
click at [647, 140] on p "Comfy Hoot has thousands of satisfied customers, and many have shared their exp…" at bounding box center [849, 152] width 599 height 43
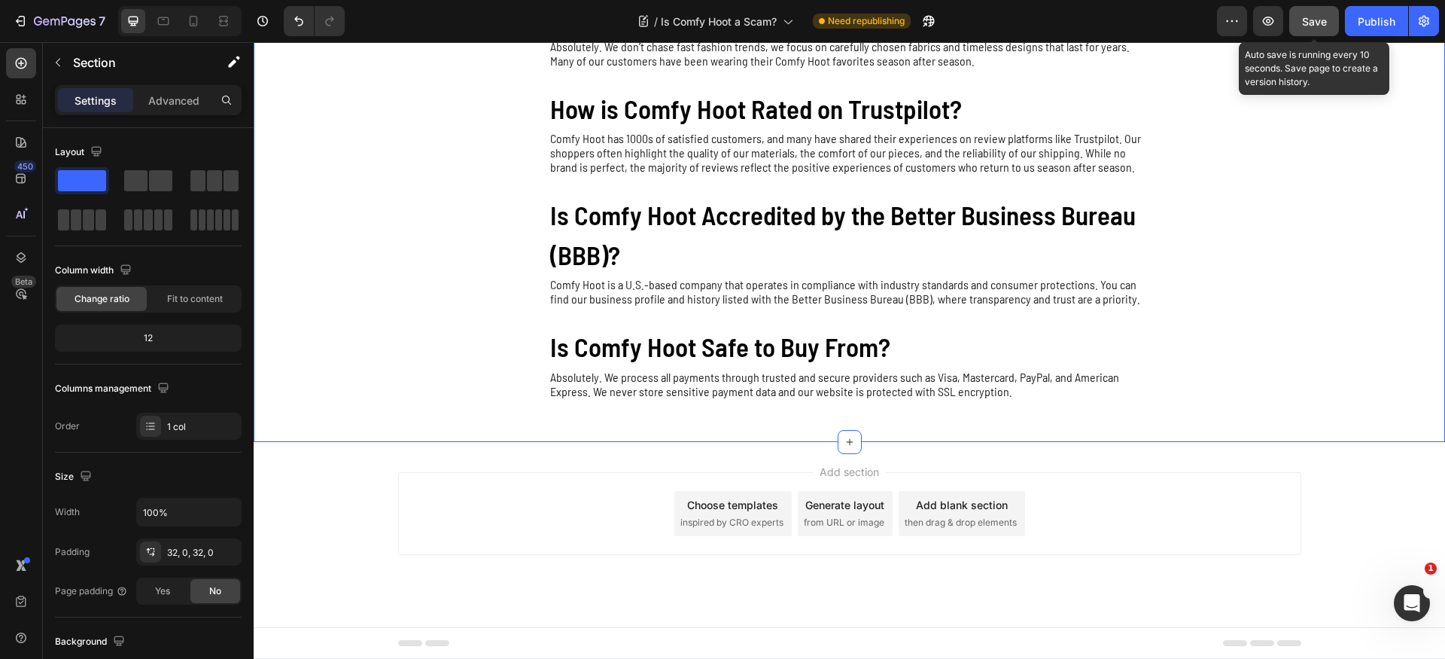
click at [1319, 23] on span "Save" at bounding box center [1314, 21] width 25 height 13
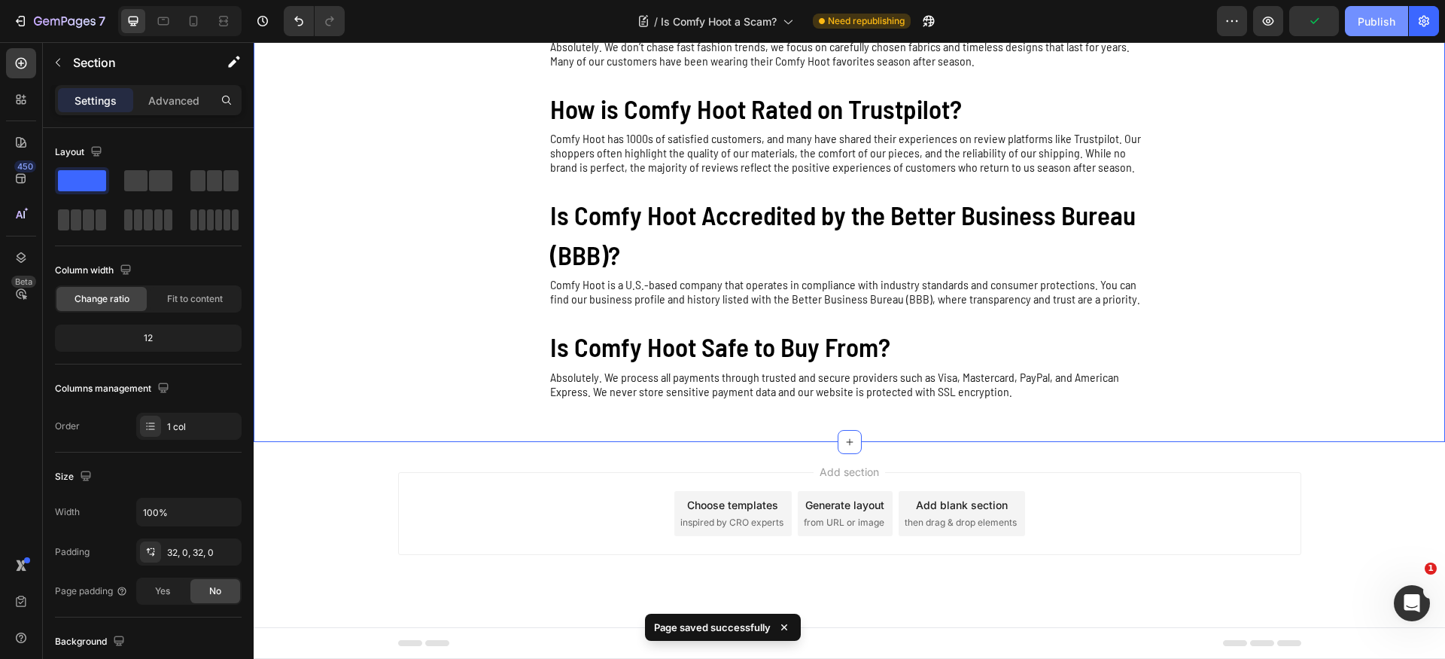
click at [1372, 21] on div "Publish" at bounding box center [1377, 22] width 38 height 16
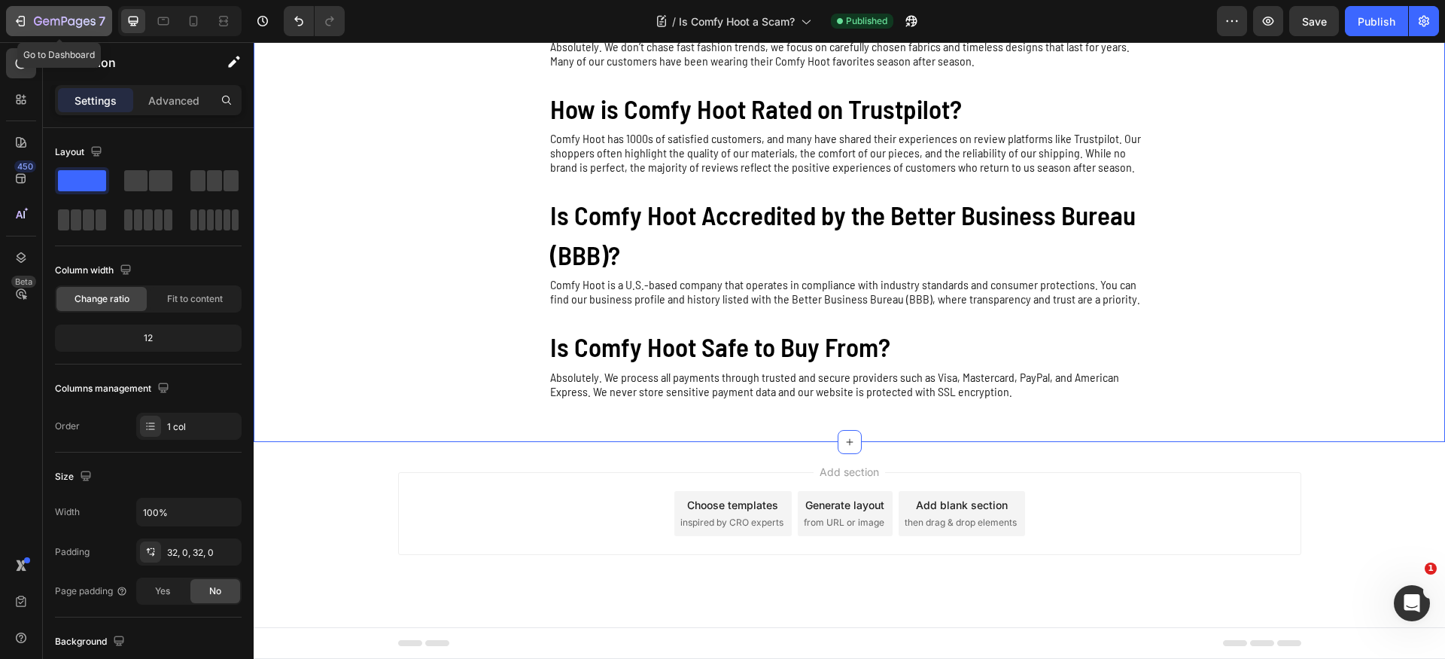
click at [48, 23] on icon "button" at bounding box center [46, 21] width 7 height 7
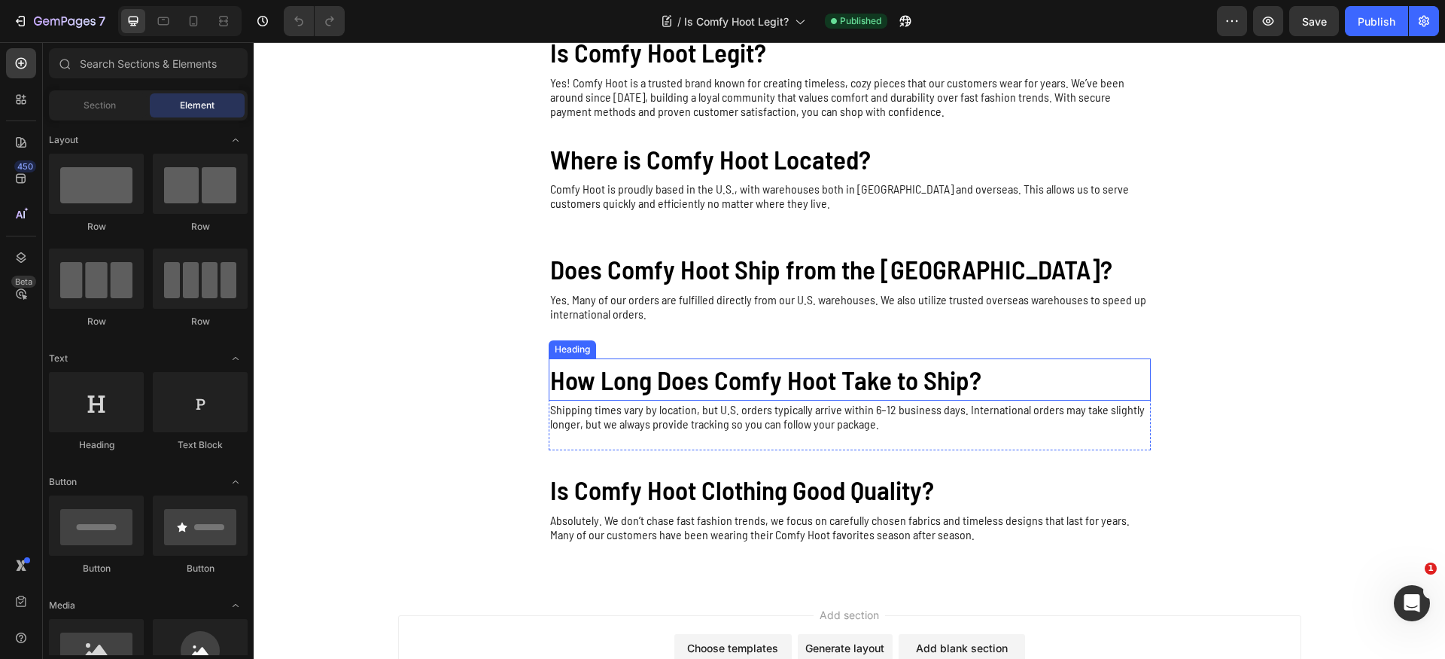
scroll to position [209, 0]
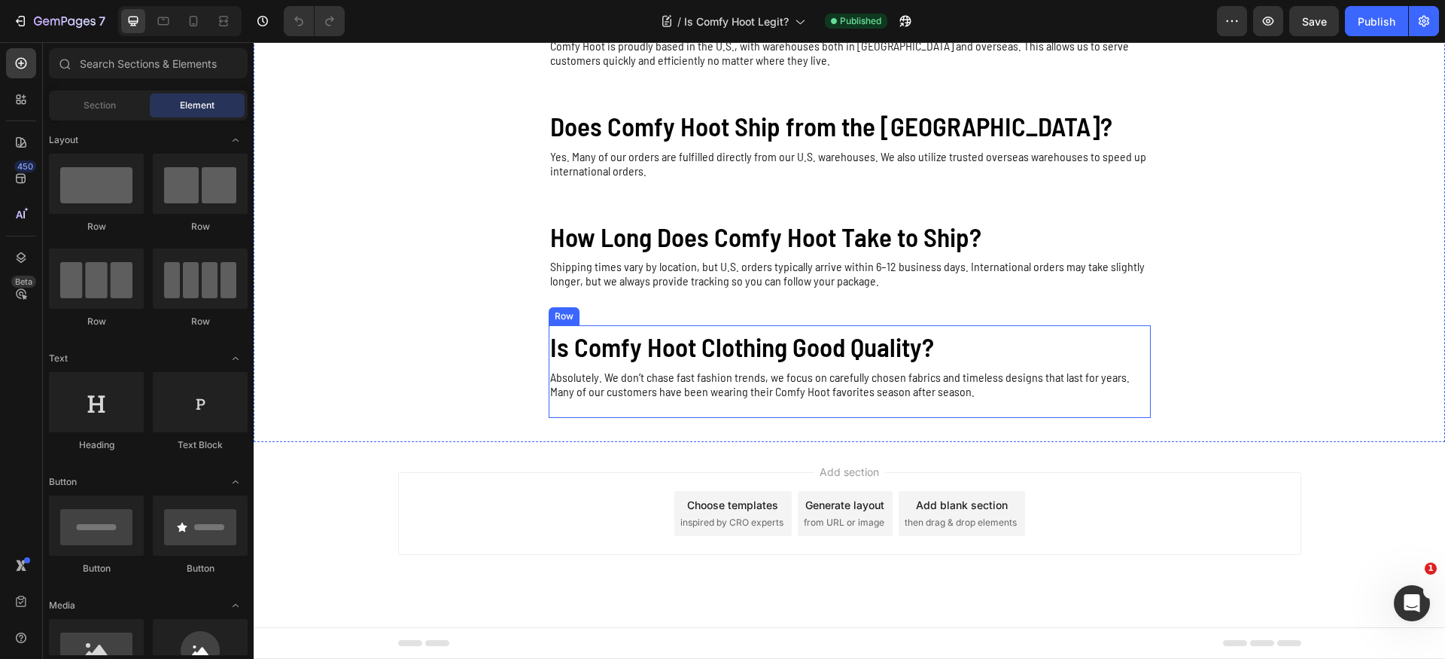
click at [1013, 414] on div "Is Comfy Hoot Clothing Good Quality? Heading Absolutely. We don’t chase fast fa…" at bounding box center [850, 371] width 602 height 93
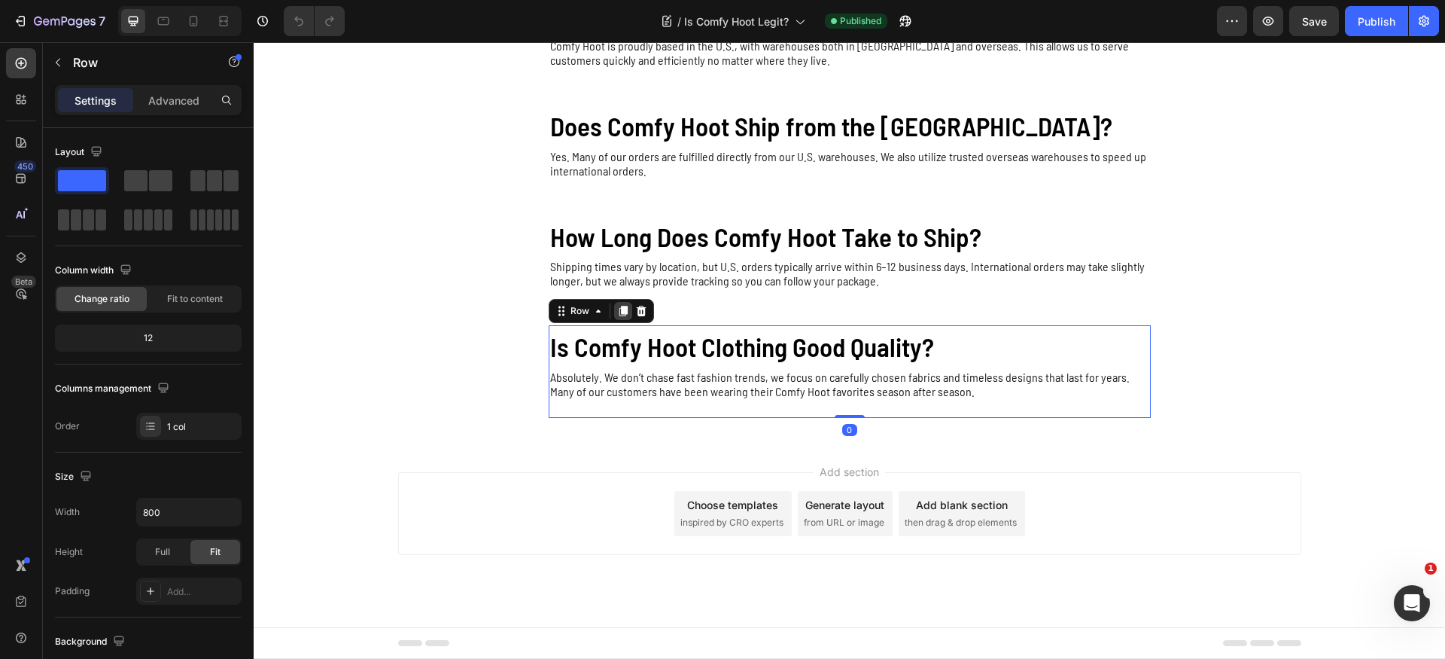
click at [619, 309] on icon at bounding box center [623, 311] width 8 height 11
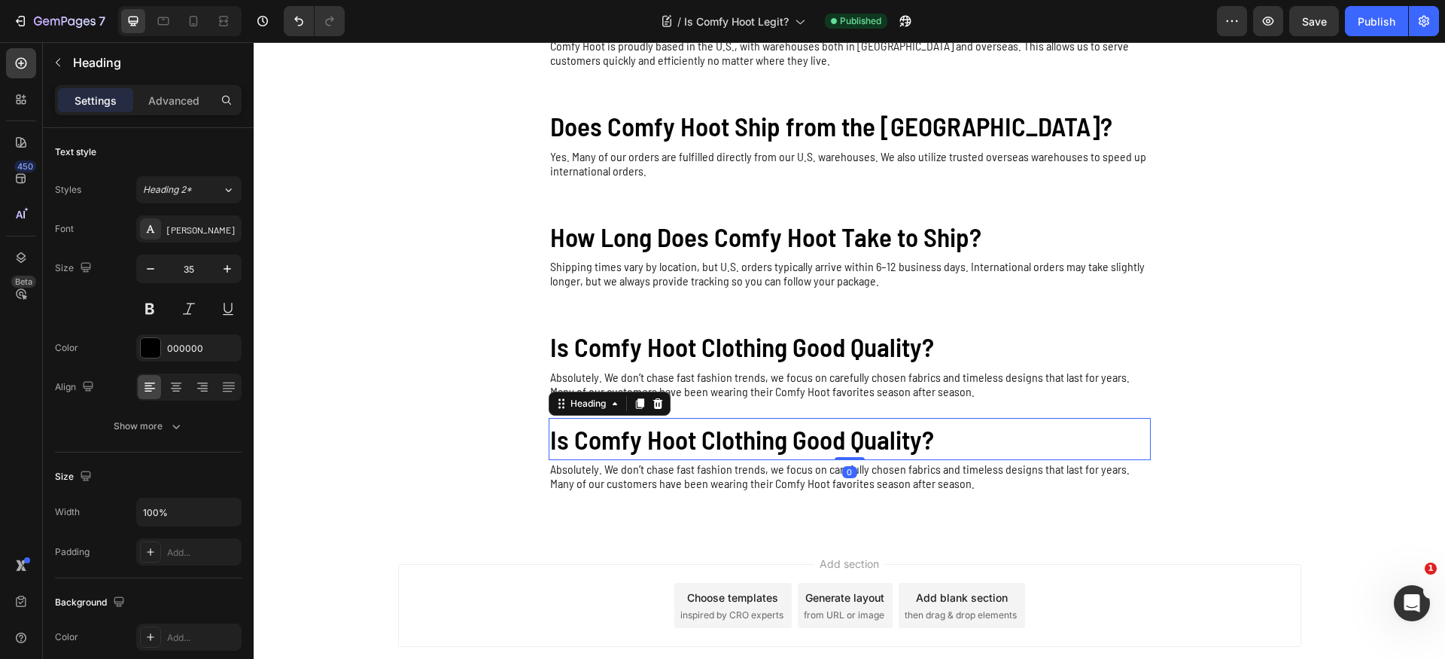
click at [698, 441] on h2 "Is Comfy Hoot Clothing Good Quality?" at bounding box center [850, 439] width 602 height 43
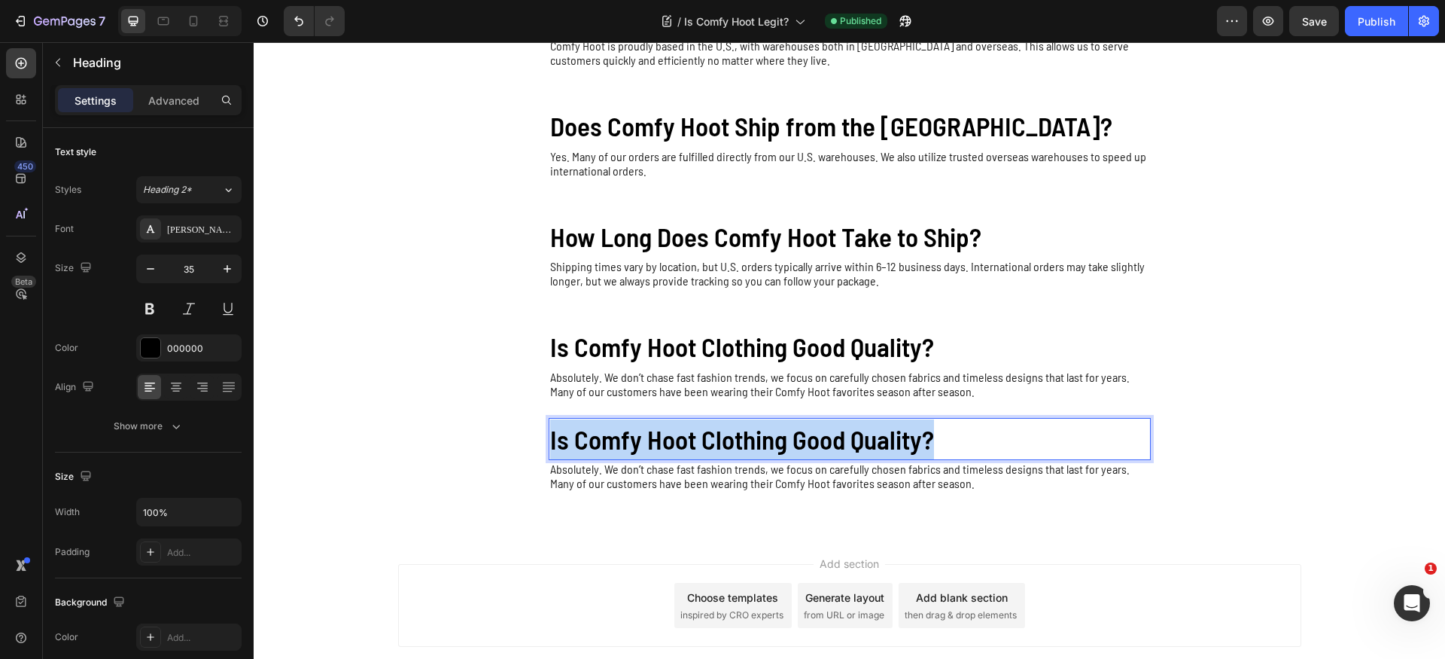
click at [698, 441] on p "Is Comfy Hoot Clothing Good Quality?" at bounding box center [849, 439] width 599 height 40
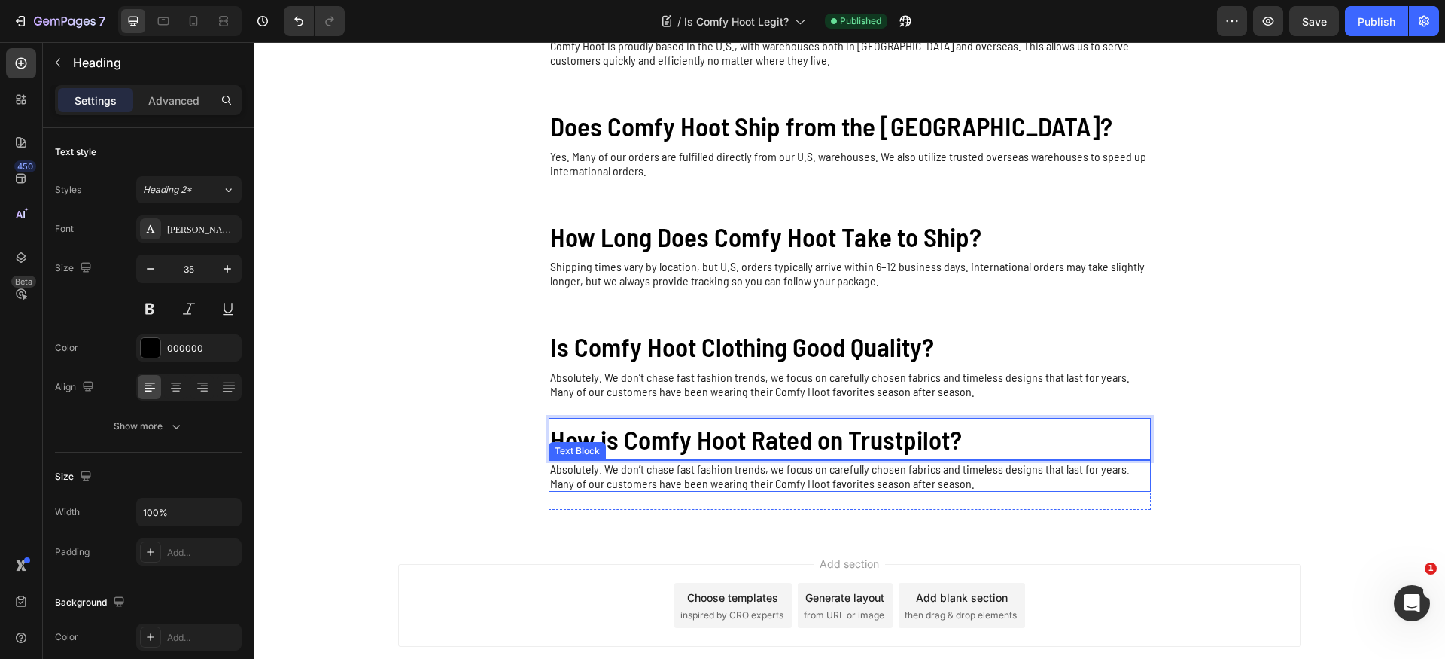
click at [720, 472] on p "Absolutely. We don’t chase fast fashion trends, we focus on carefully chosen fa…" at bounding box center [849, 476] width 599 height 29
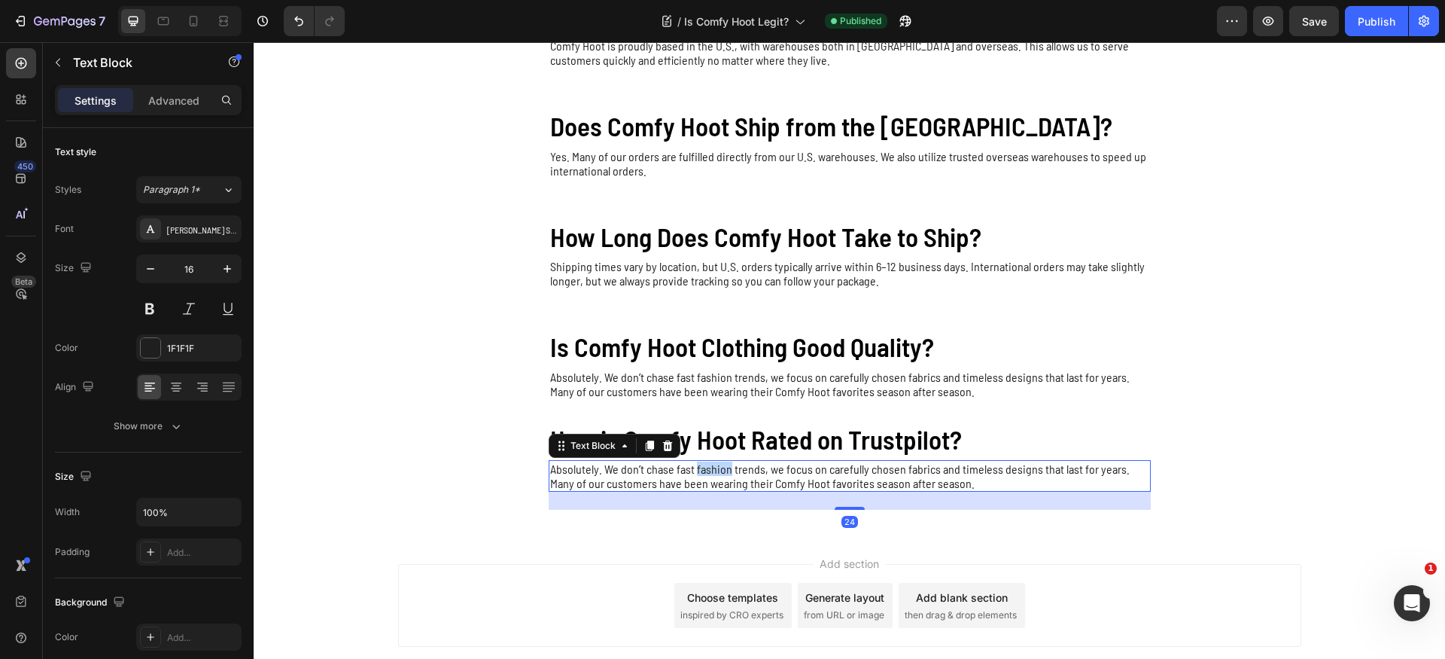
click at [720, 471] on p "Absolutely. We don’t chase fast fashion trends, we focus on carefully chosen fa…" at bounding box center [849, 476] width 599 height 29
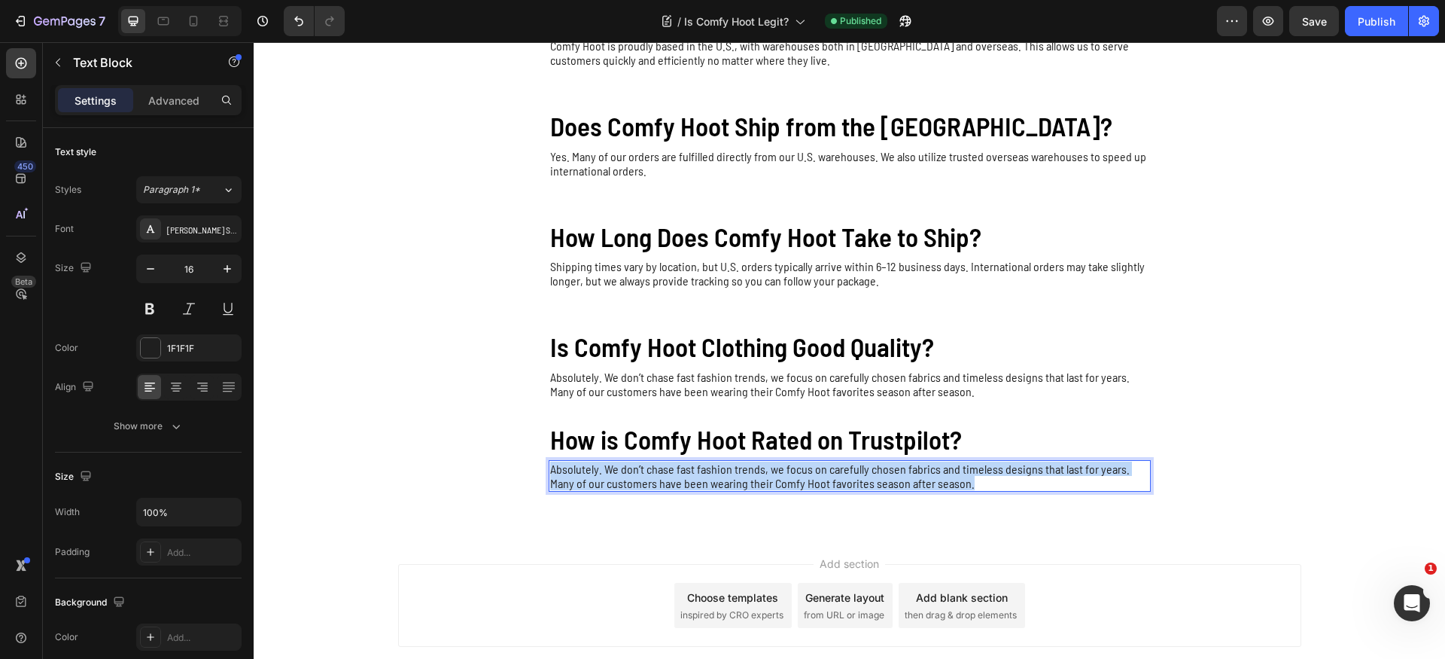
click at [720, 471] on p "Absolutely. We don’t chase fast fashion trends, we focus on carefully chosen fa…" at bounding box center [849, 476] width 599 height 29
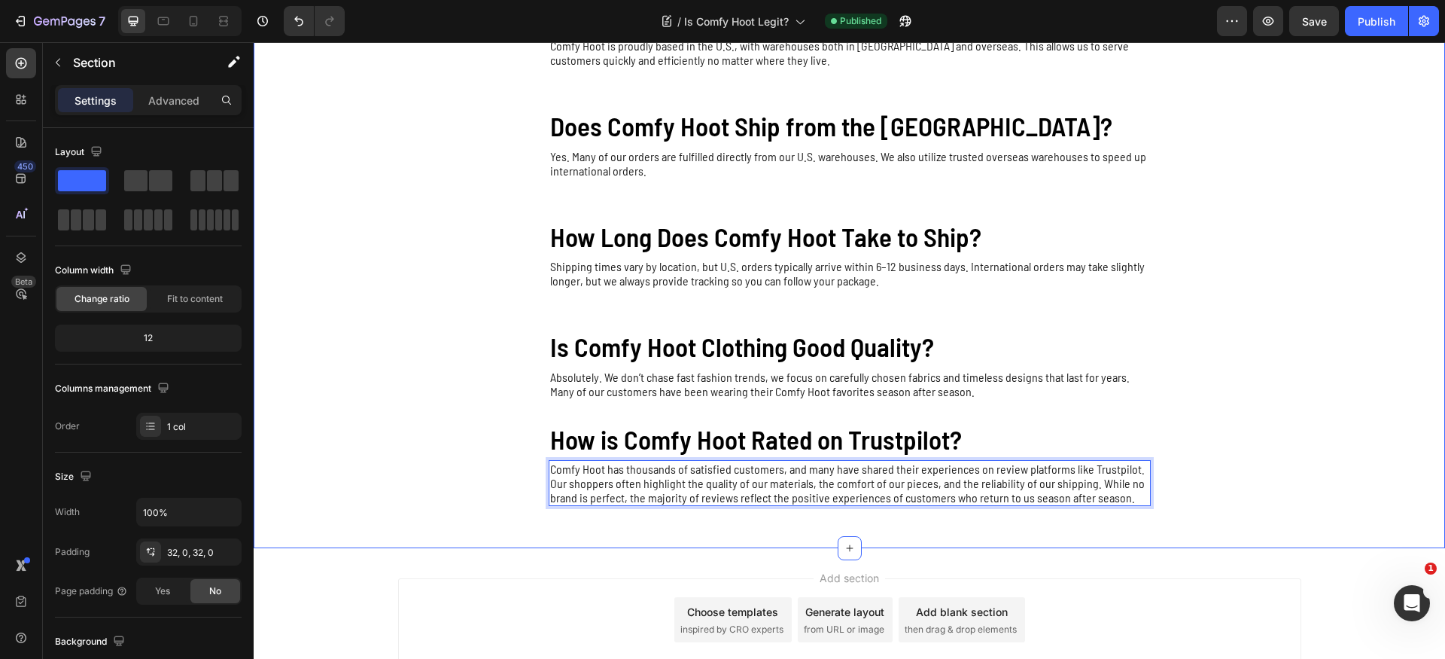
drag, startPoint x: 416, startPoint y: 447, endPoint x: 427, endPoint y: 452, distance: 11.8
click at [419, 449] on div "Is Comfy Hoot Legit? Heading Yes! Comfy Hoot is a trusted brand known for creat…" at bounding box center [850, 206] width 1192 height 636
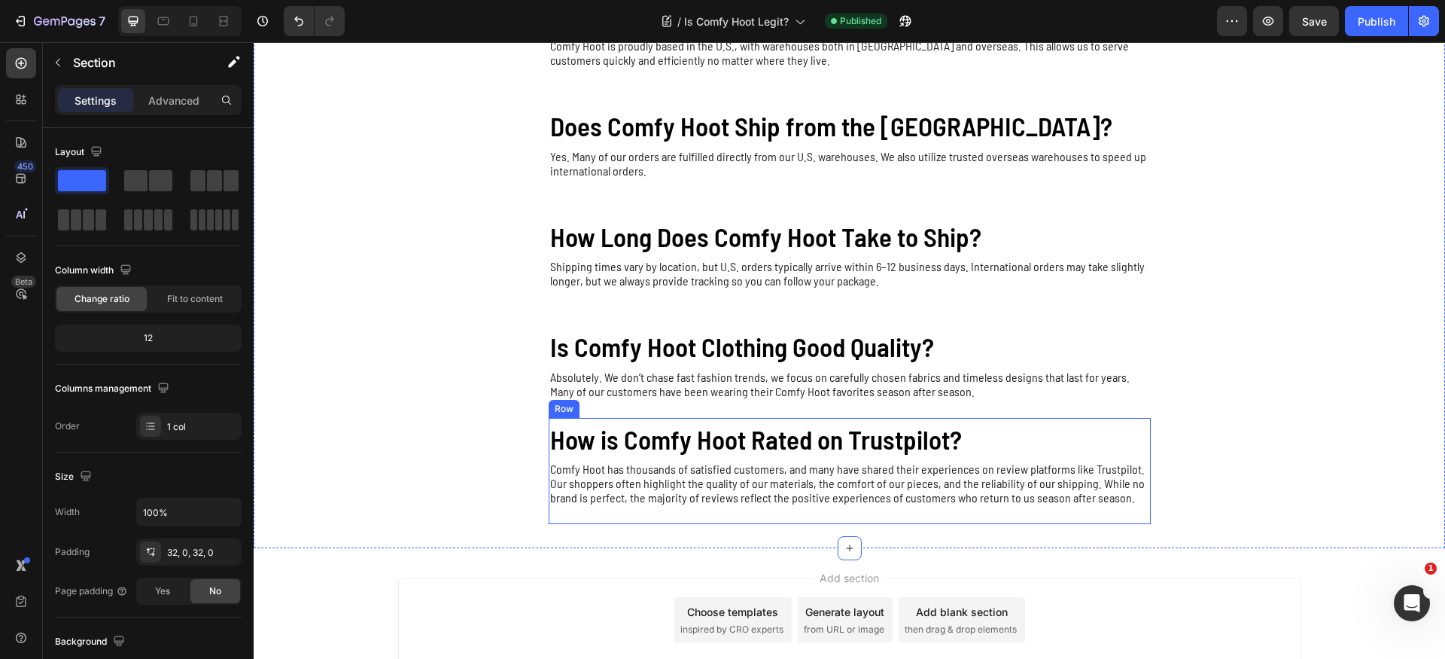
click at [637, 516] on div "How is Comfy Hoot Rated on Trustpilot? Heading Comfy Hoot has thousands of sati…" at bounding box center [850, 471] width 602 height 107
click at [619, 407] on icon at bounding box center [623, 403] width 8 height 11
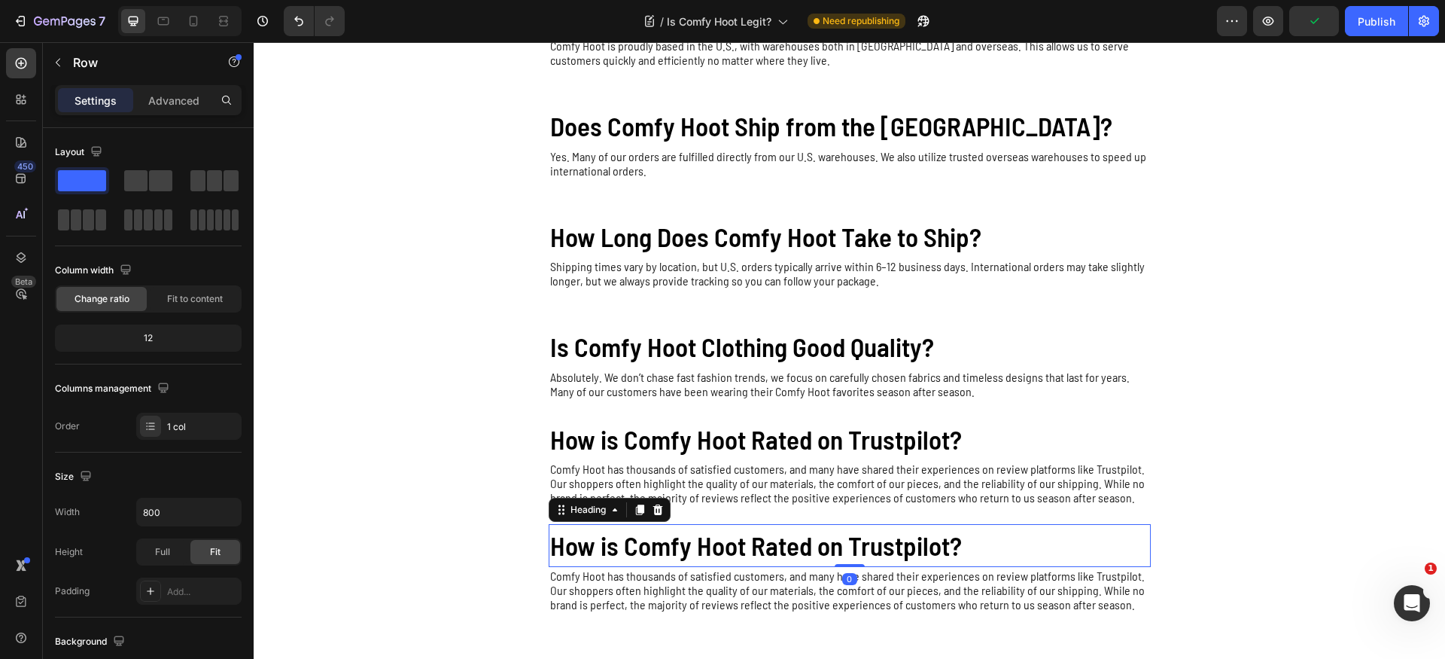
click at [730, 538] on h2 "How is Comfy Hoot Rated on Trustpilot?" at bounding box center [850, 545] width 602 height 43
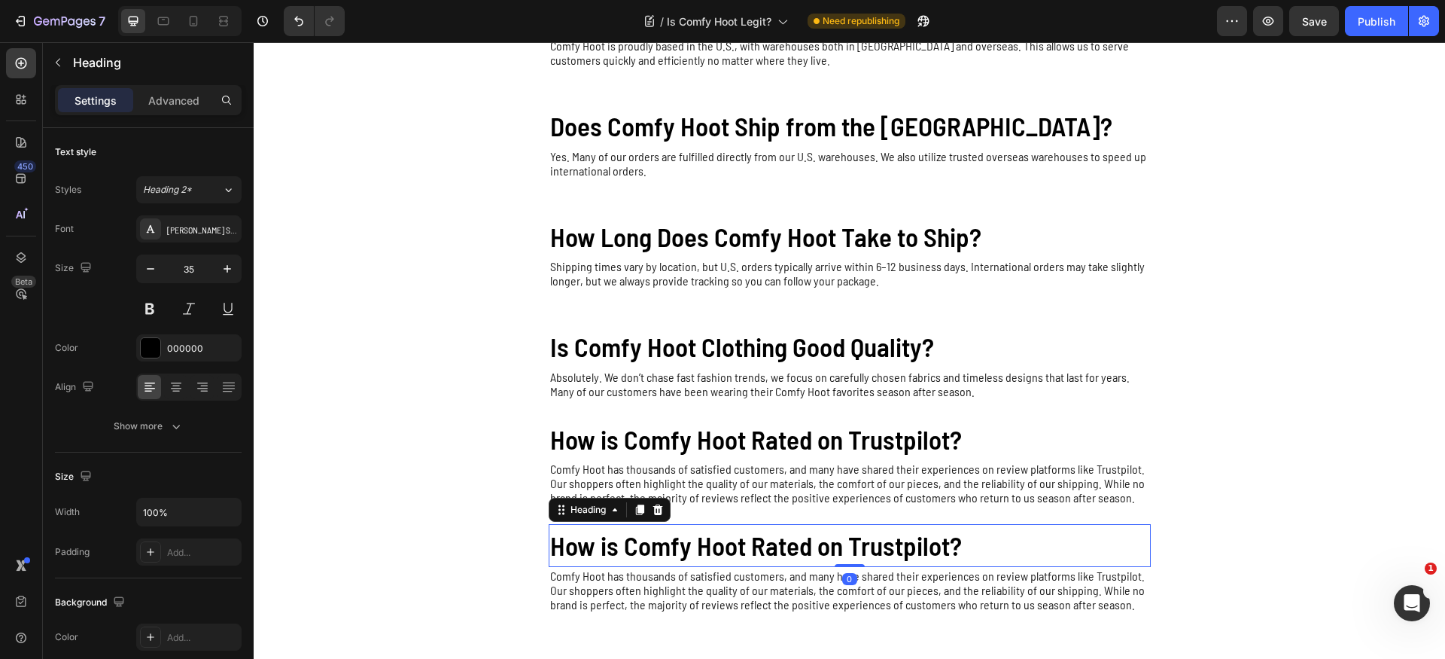
click at [730, 538] on h2 "How is Comfy Hoot Rated on Trustpilot?" at bounding box center [850, 545] width 602 height 43
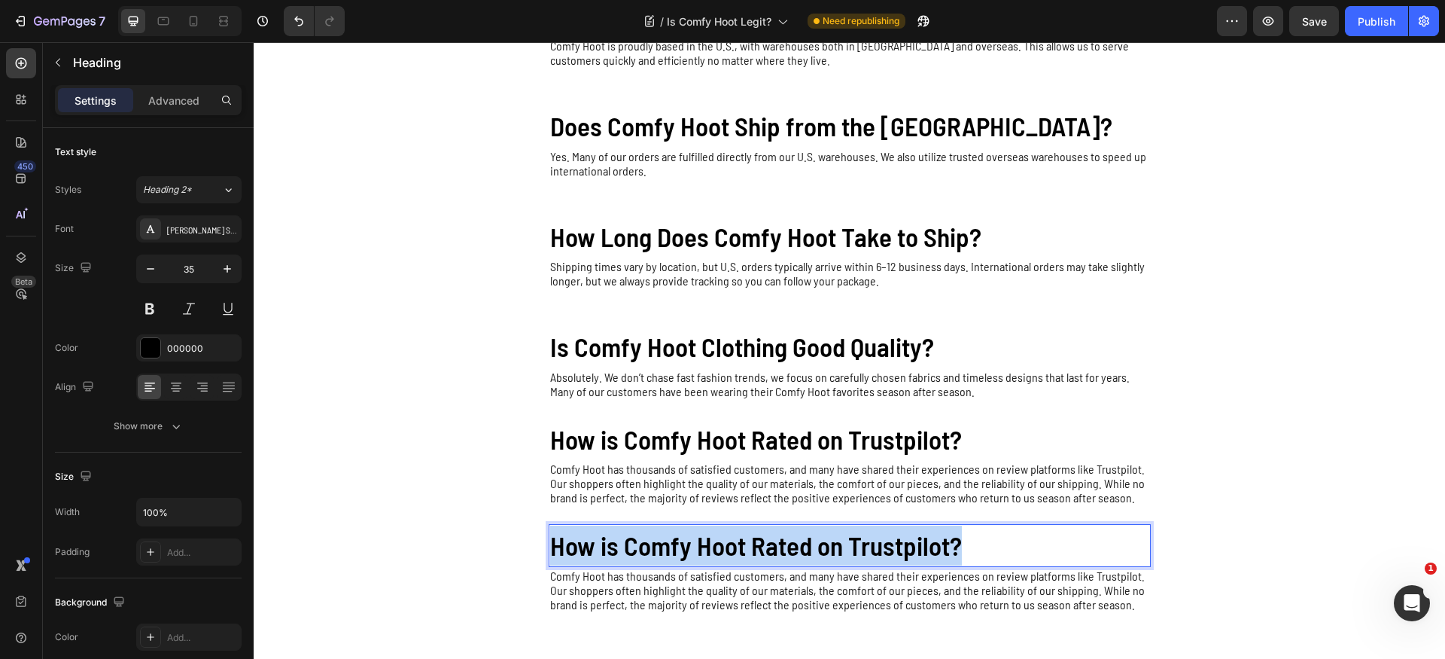
click at [730, 538] on p "How is Comfy Hoot Rated on Trustpilot?" at bounding box center [849, 545] width 599 height 40
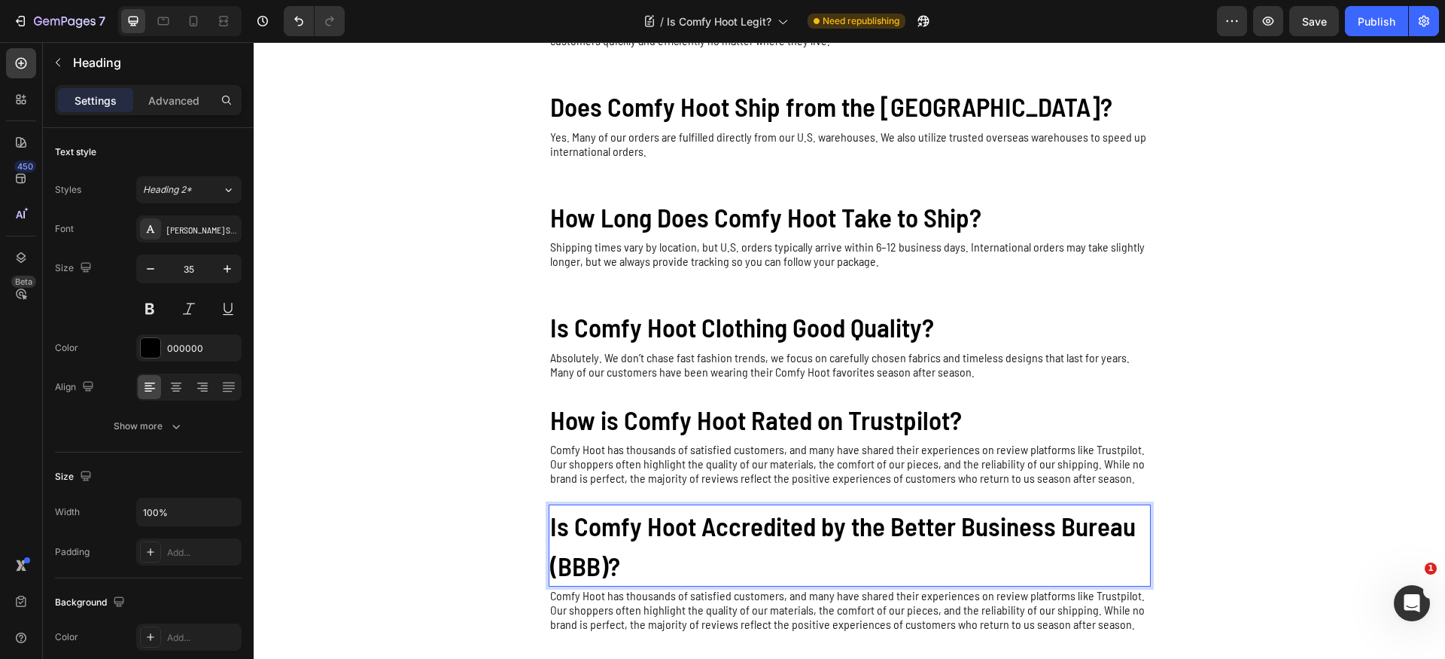
scroll to position [391, 0]
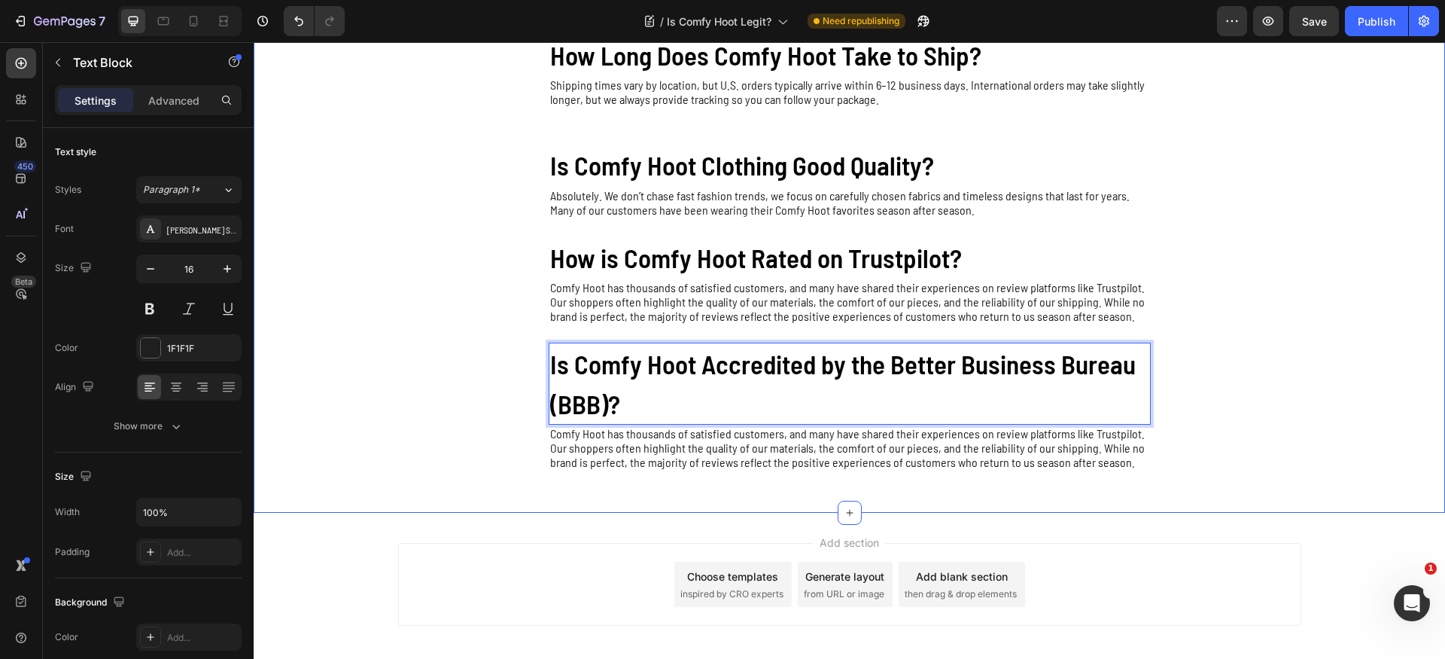
click at [727, 455] on p "Comfy Hoot has thousands of satisfied customers, and many have shared their exp…" at bounding box center [849, 447] width 599 height 43
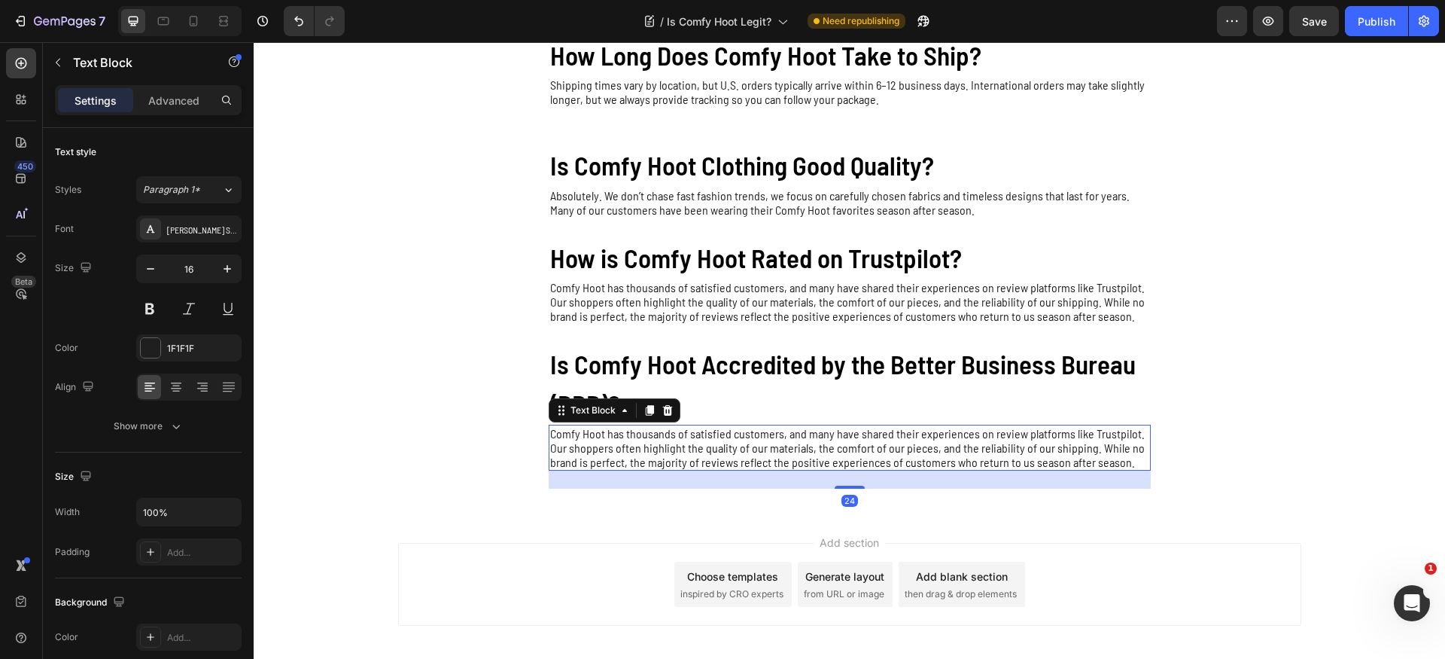
click at [727, 455] on p "Comfy Hoot has thousands of satisfied customers, and many have shared their exp…" at bounding box center [849, 447] width 599 height 43
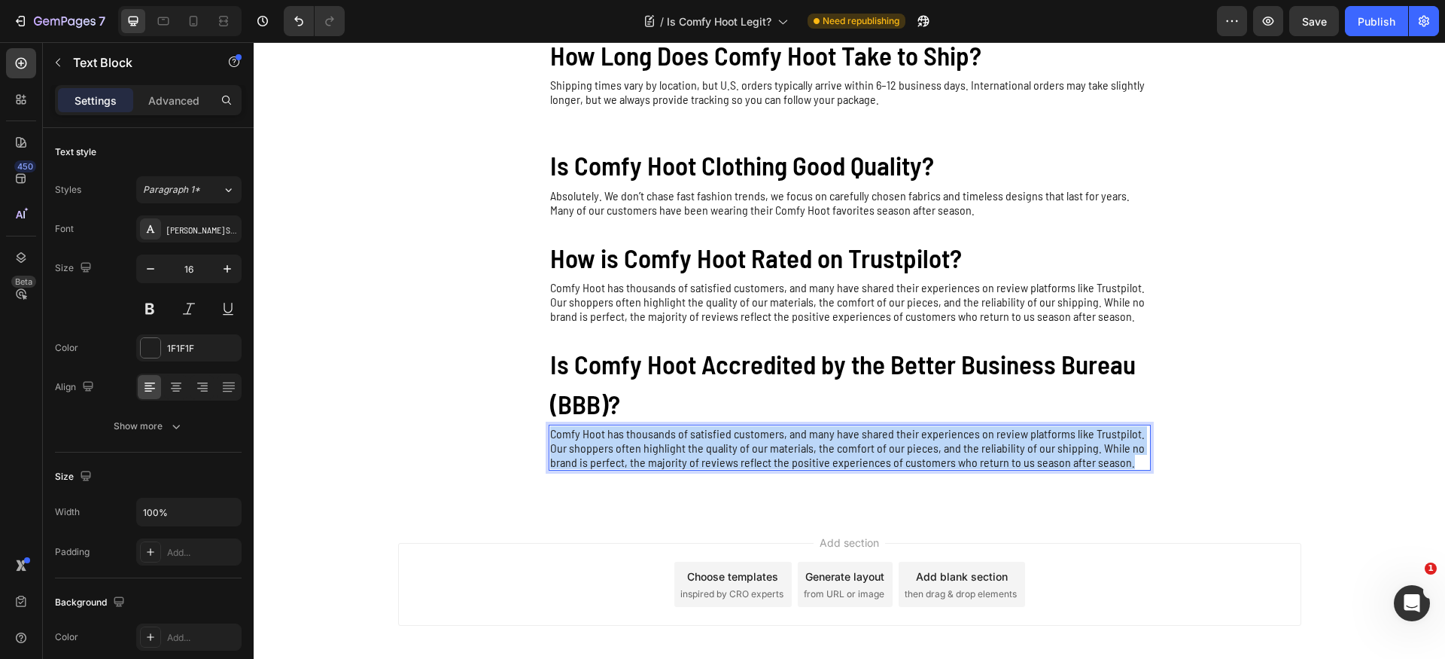
click at [727, 455] on p "Comfy Hoot has thousands of satisfied customers, and many have shared their exp…" at bounding box center [849, 447] width 599 height 43
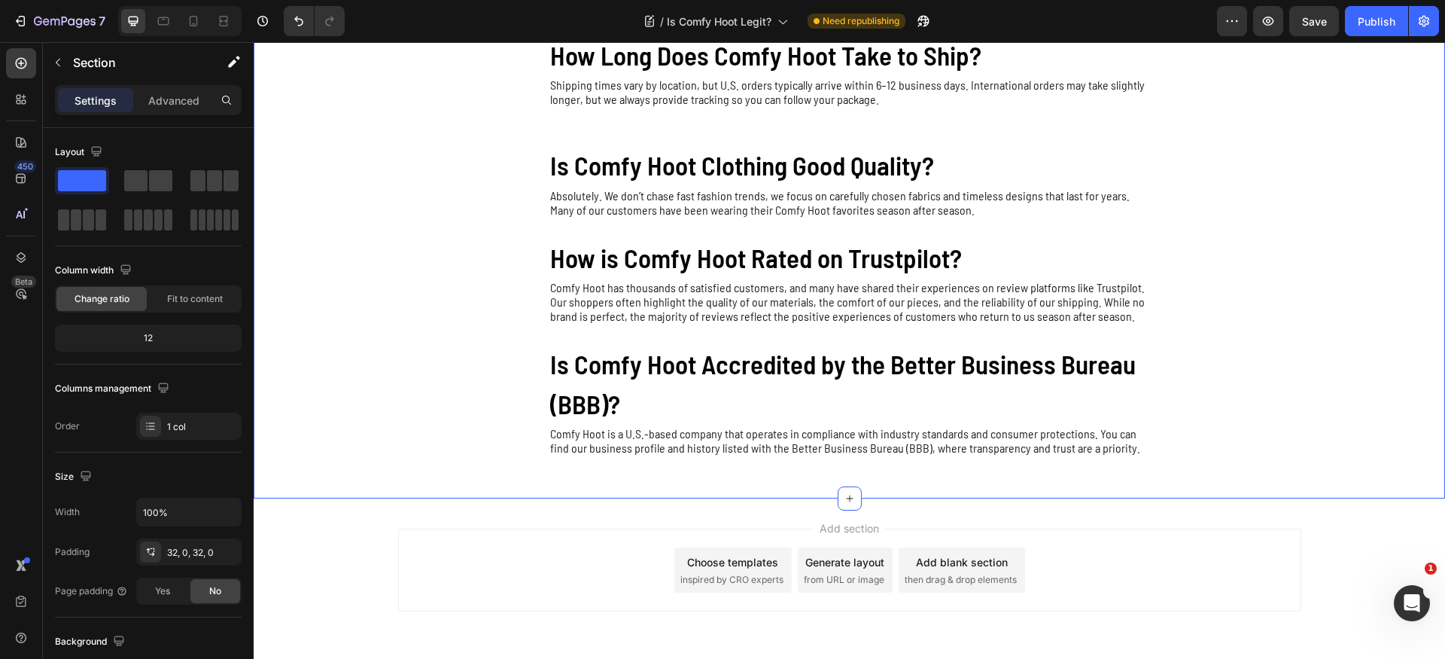
click at [375, 416] on div "Is Comfy Hoot Legit? Heading Yes! Comfy Hoot is a trusted brand known for creat…" at bounding box center [850, 90] width 1192 height 768
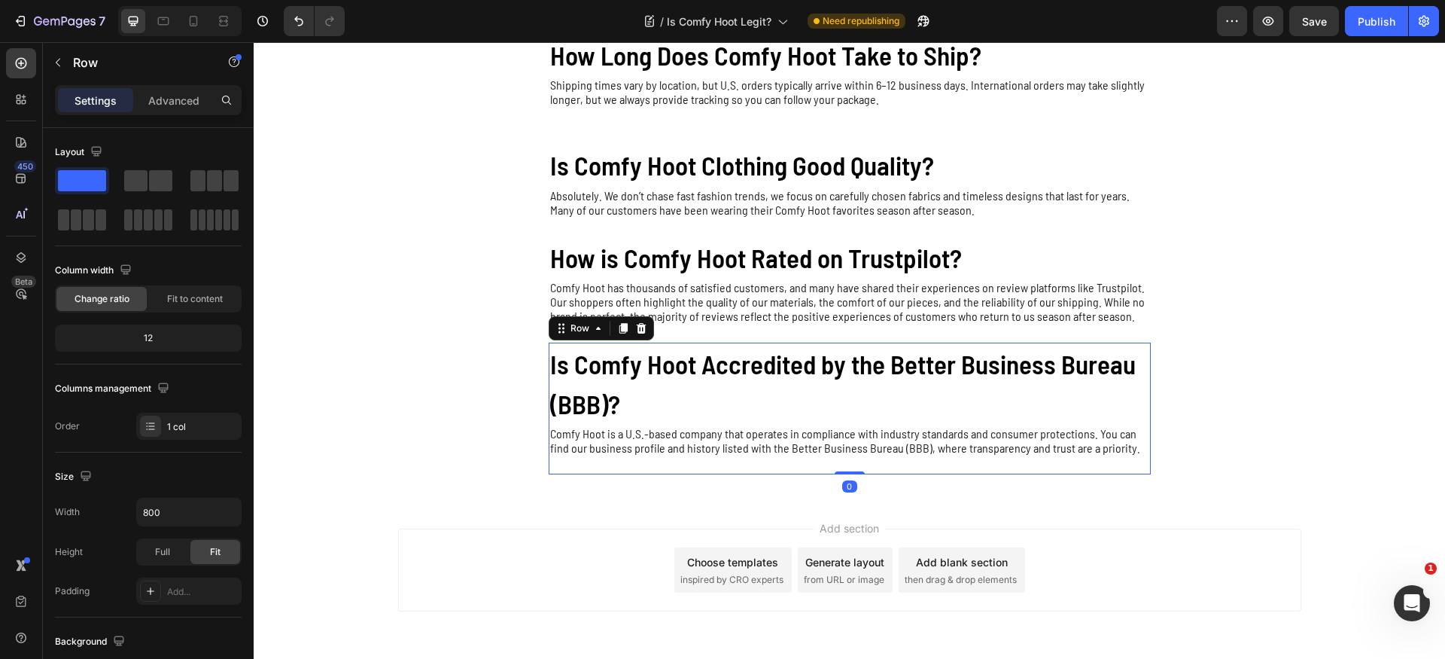
click at [588, 466] on div "Is Comfy Hoot Accredited by the Better Business Bureau (BBB)? Heading Comfy Hoo…" at bounding box center [850, 409] width 602 height 132
click at [619, 325] on icon at bounding box center [623, 328] width 8 height 11
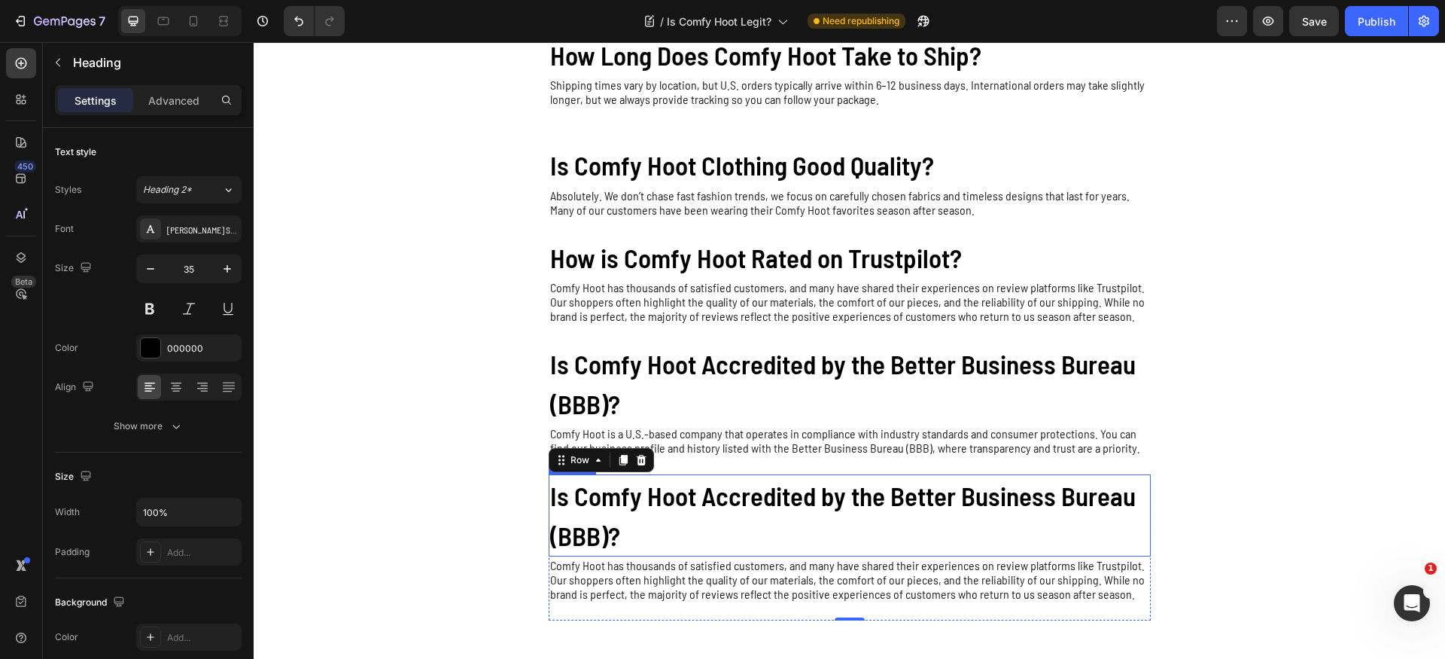
click at [668, 516] on h2 "Is Comfy Hoot Accredited by the Better Business Bureau (BBB)?" at bounding box center [850, 515] width 602 height 82
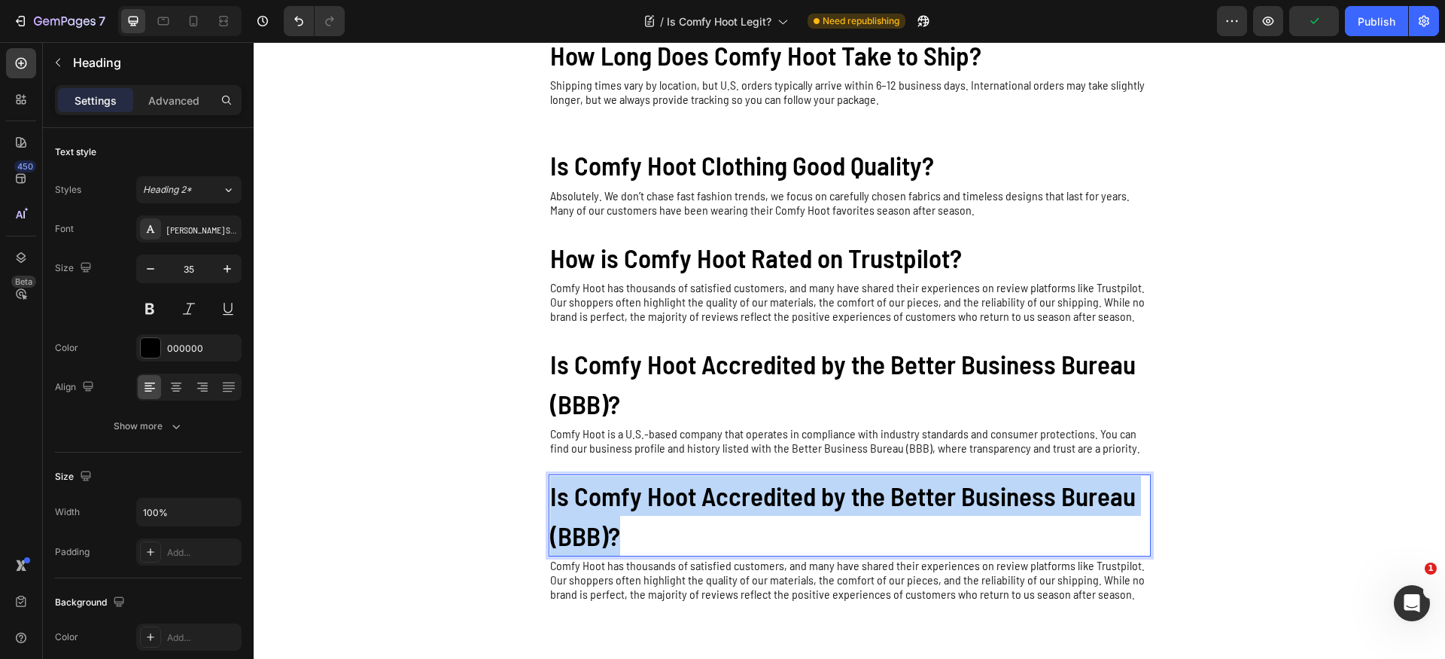
click at [668, 516] on p "Is Comfy Hoot Accredited by the Better Business Bureau (BBB)?" at bounding box center [849, 515] width 599 height 79
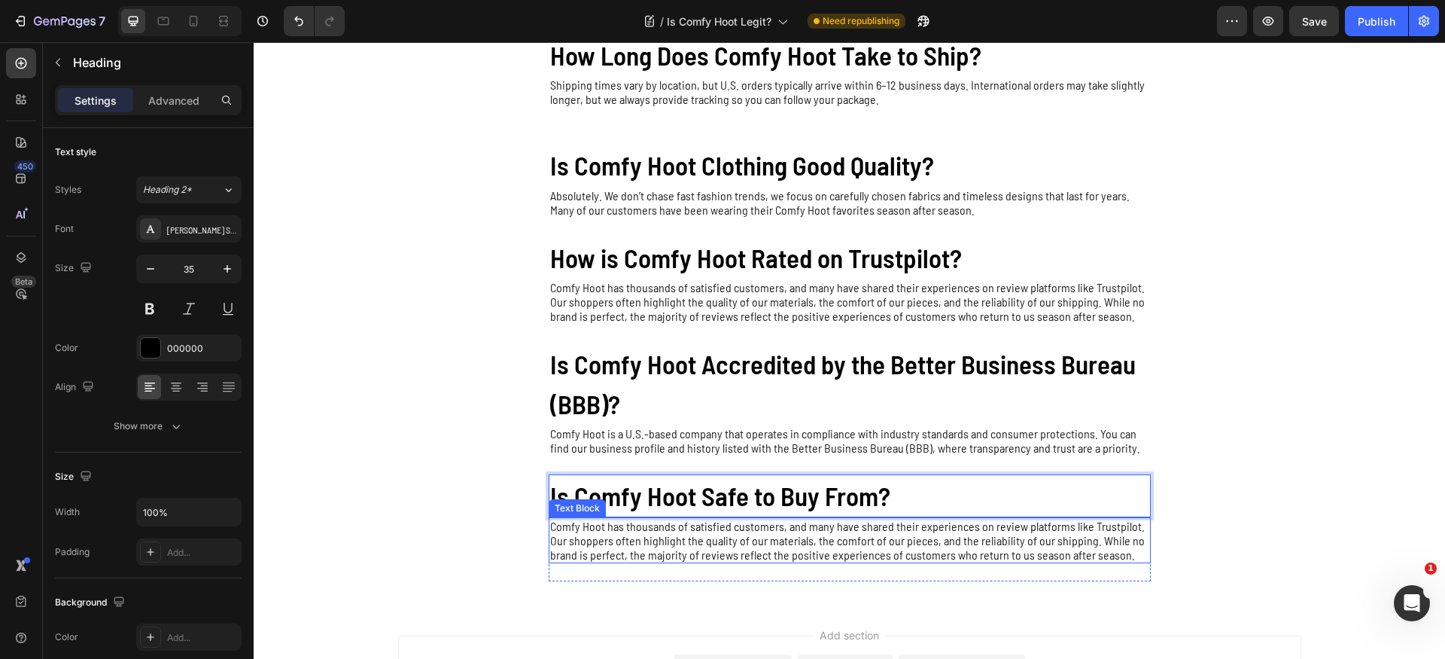
click at [711, 559] on p "Comfy Hoot has thousands of satisfied customers, and many have shared their exp…" at bounding box center [849, 540] width 599 height 43
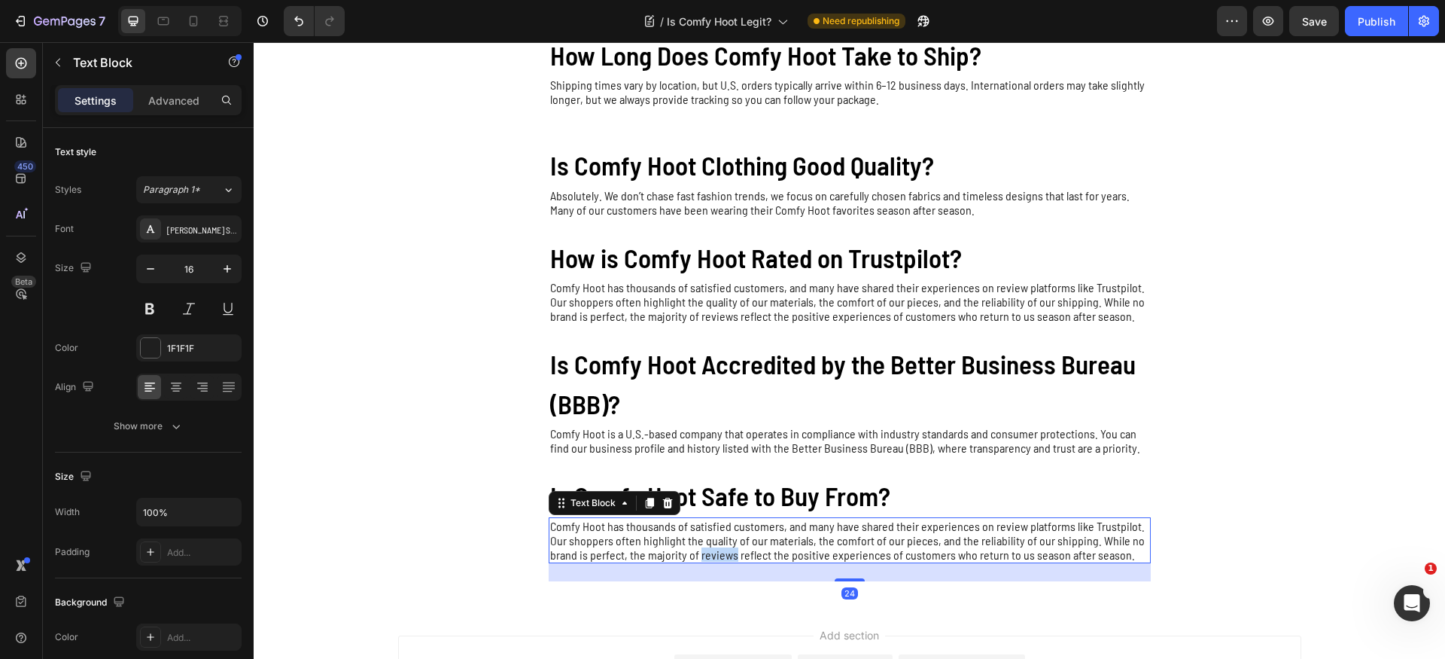
click at [711, 558] on p "Comfy Hoot has thousands of satisfied customers, and many have shared their exp…" at bounding box center [849, 540] width 599 height 43
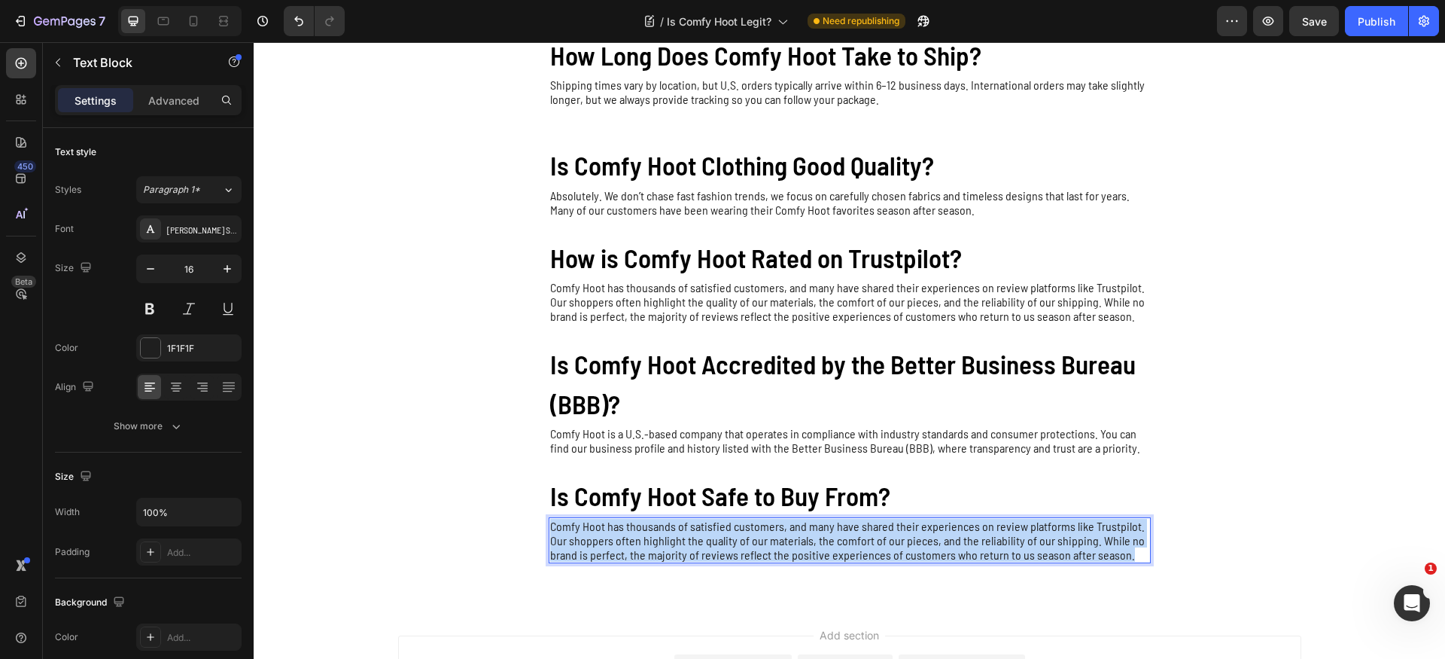
click at [711, 558] on p "Comfy Hoot has thousands of satisfied customers, and many have shared their exp…" at bounding box center [849, 540] width 599 height 43
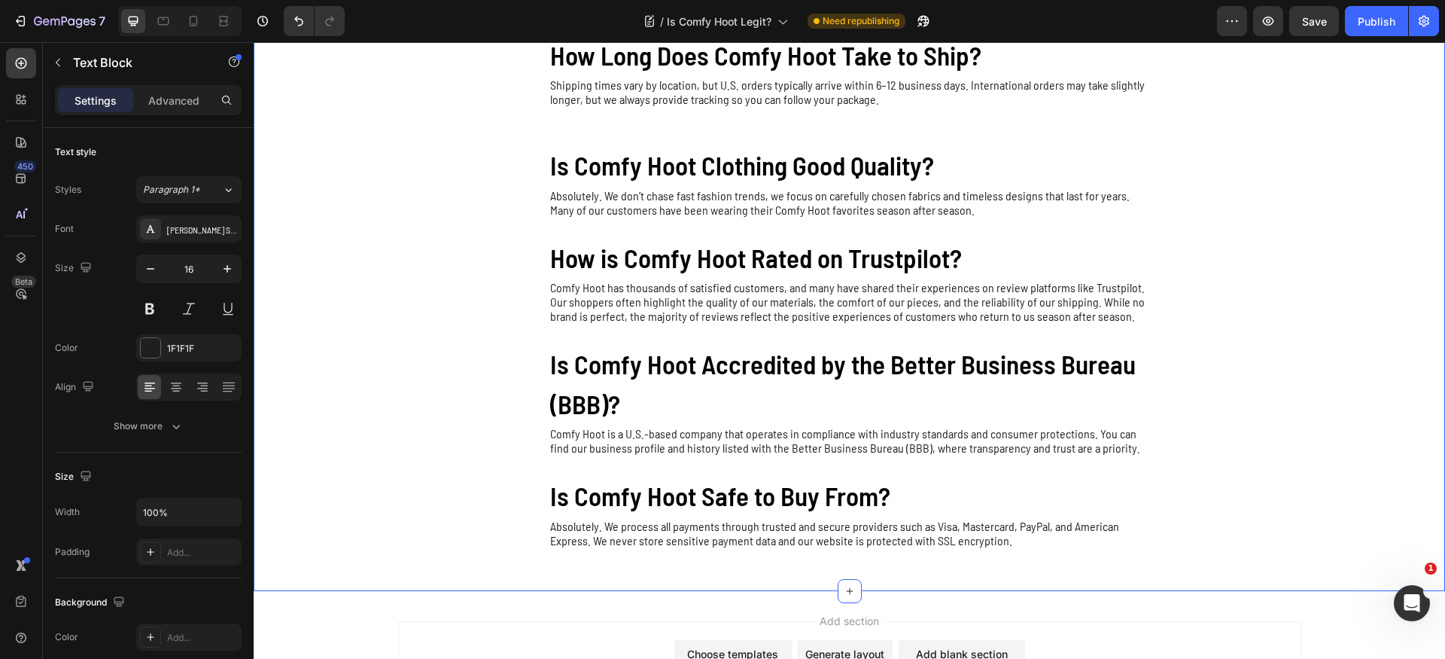
click at [1271, 434] on div "Is Comfy Hoot Legit? Heading Yes! Comfy Hoot is a trusted brand known for creat…" at bounding box center [850, 136] width 1192 height 861
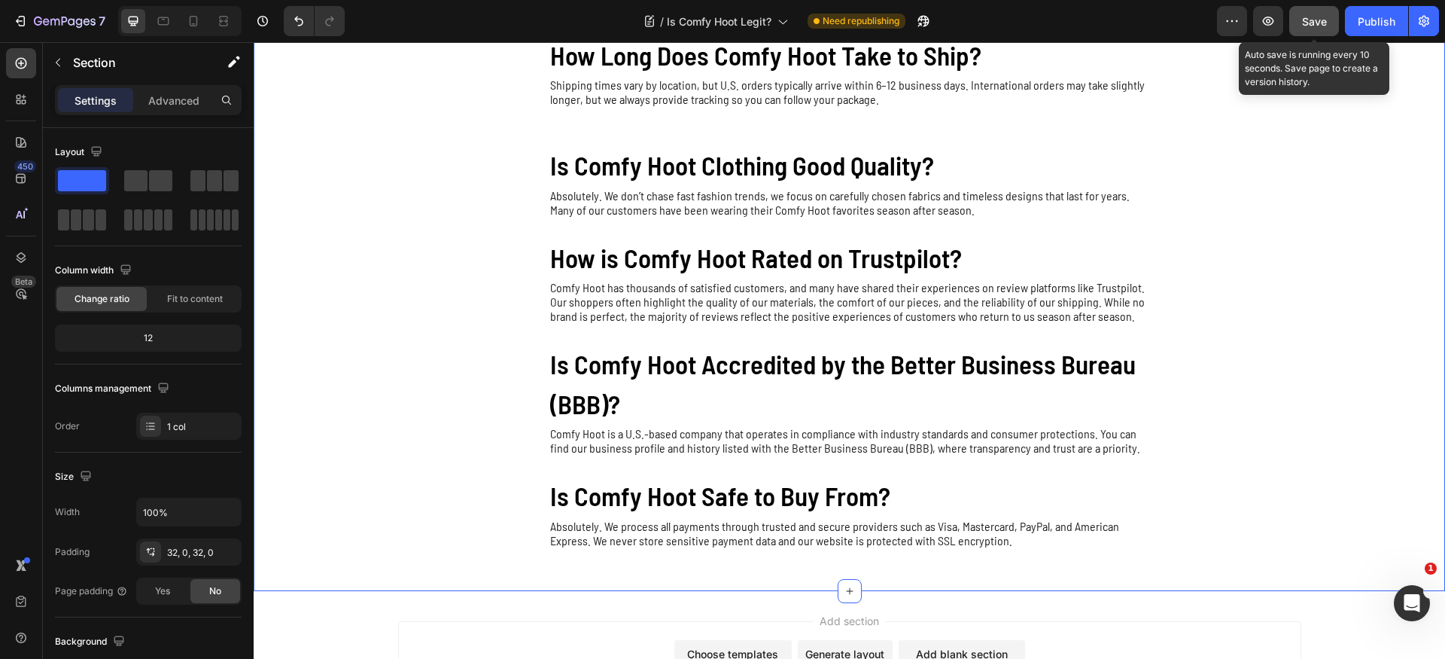
click at [1314, 26] on span "Save" at bounding box center [1314, 21] width 25 height 13
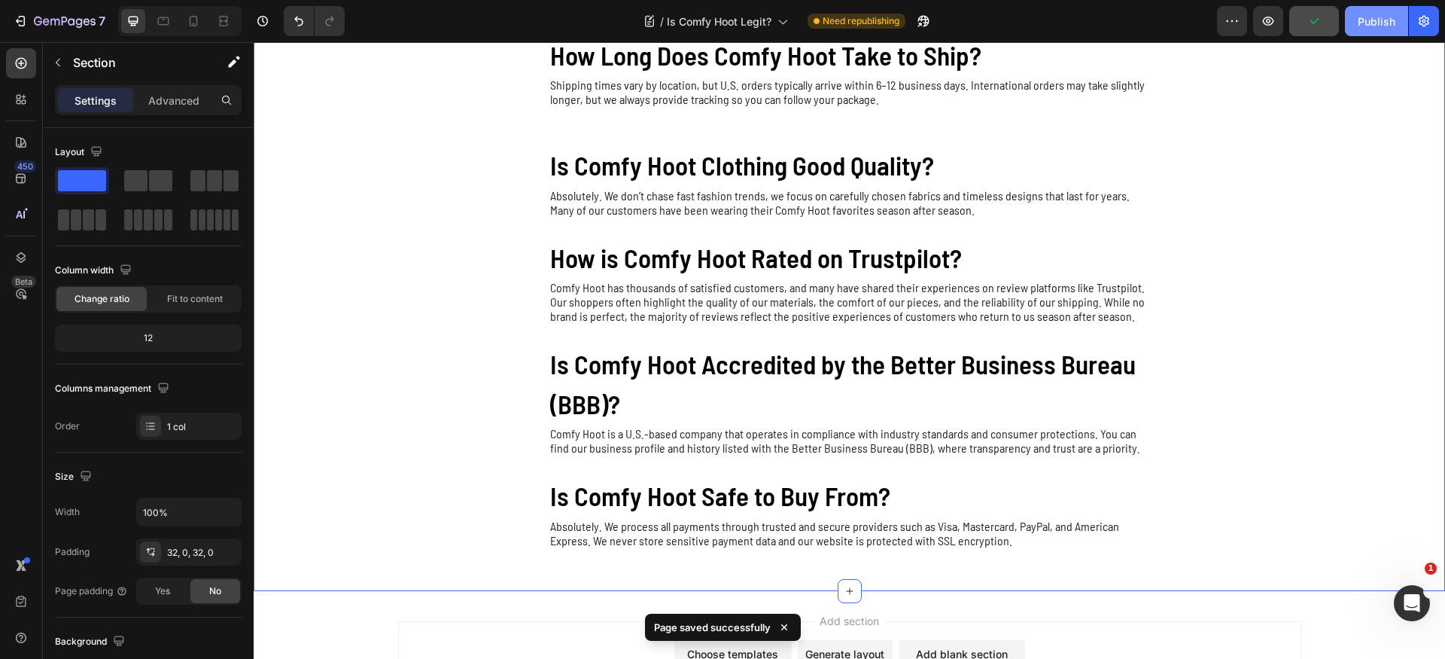
click at [1372, 25] on div "Publish" at bounding box center [1377, 22] width 38 height 16
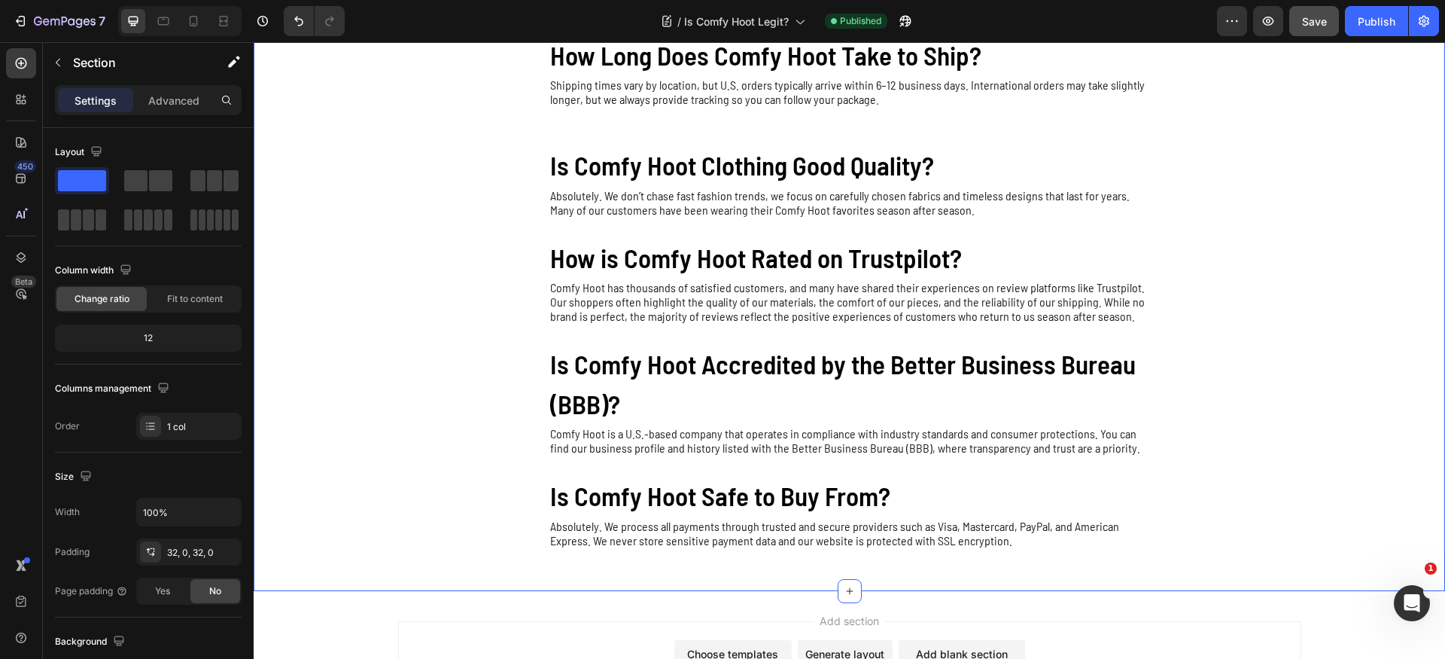
click at [1290, 245] on div "Is Comfy Hoot Legit? Heading Yes! Comfy Hoot is a trusted brand known for creat…" at bounding box center [850, 136] width 1192 height 861
click at [35, 17] on icon "button" at bounding box center [65, 22] width 62 height 13
